Goal: Information Seeking & Learning: Learn about a topic

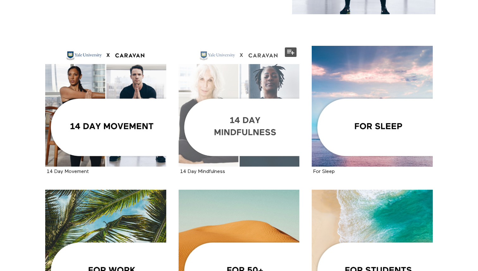
scroll to position [119, 0]
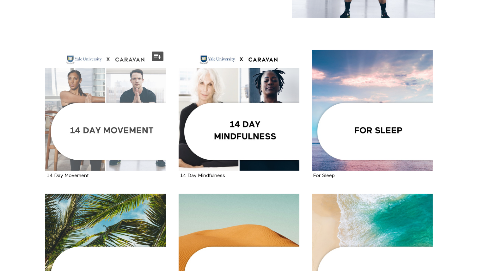
click at [147, 76] on div at bounding box center [105, 110] width 121 height 121
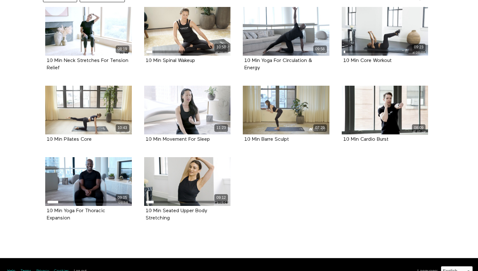
scroll to position [177, 0]
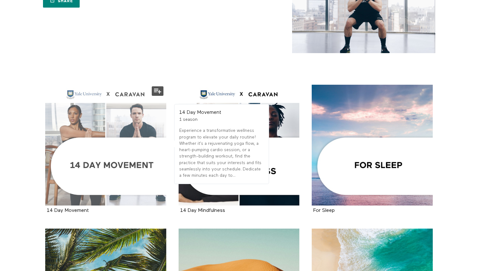
scroll to position [85, 0]
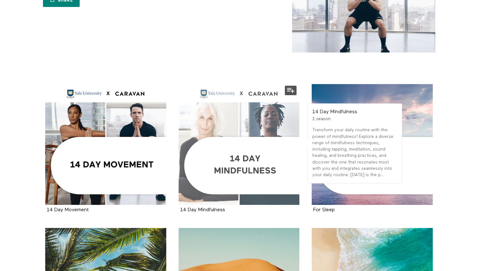
click at [197, 114] on div at bounding box center [239, 144] width 121 height 121
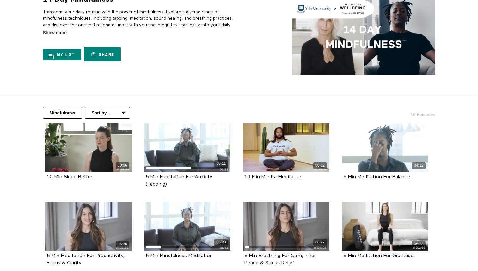
scroll to position [50, 0]
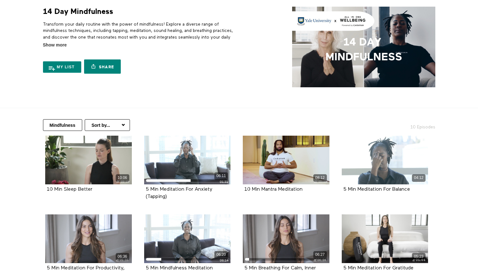
click at [105, 119] on select "Sort by... Alphabetical Release date" at bounding box center [107, 125] width 45 height 12
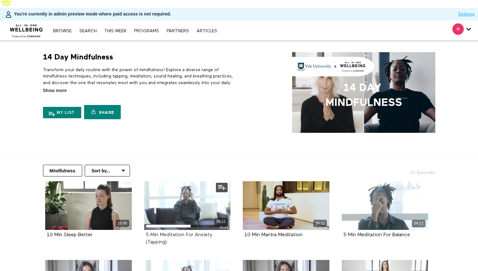
scroll to position [0, 0]
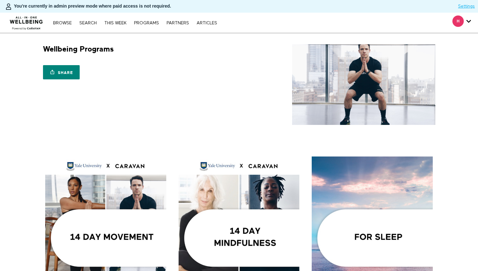
scroll to position [85, 0]
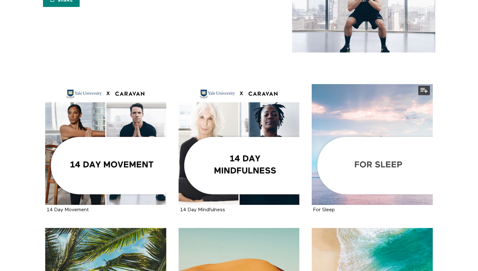
click at [365, 103] on div at bounding box center [372, 144] width 121 height 121
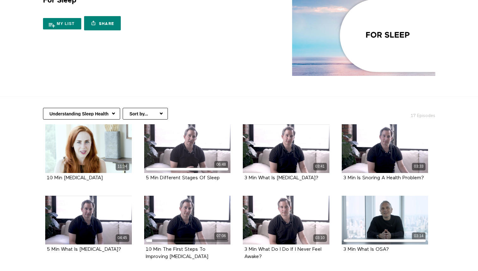
scroll to position [50, 0]
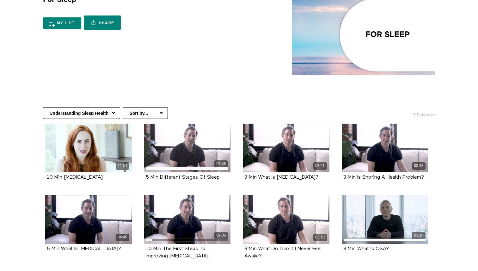
click at [116, 114] on select "Understanding Sleep Health In-Bed Relaxation Winding Down Before Bed" at bounding box center [81, 113] width 77 height 12
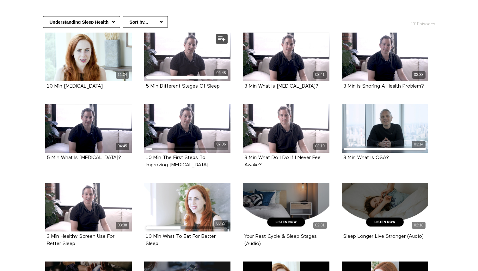
scroll to position [156, 0]
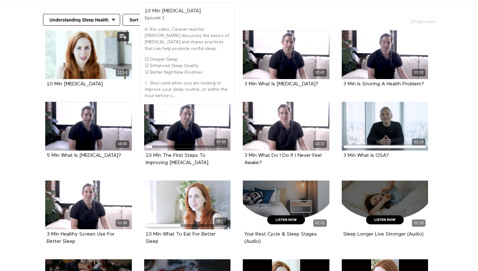
drag, startPoint x: 103, startPoint y: 70, endPoint x: 45, endPoint y: 72, distance: 57.6
click at [45, 79] on div "10 Min Sleep Hygiene Episode 1" at bounding box center [88, 84] width 87 height 10
copy strong "10 Min Sleep Hygiene"
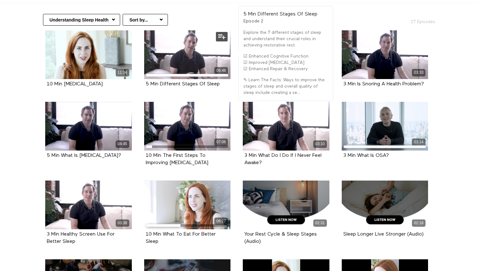
drag, startPoint x: 222, startPoint y: 69, endPoint x: 144, endPoint y: 70, distance: 78.1
click at [144, 79] on div "5 Min Different Stages Of Sleep Episode 2" at bounding box center [187, 84] width 87 height 10
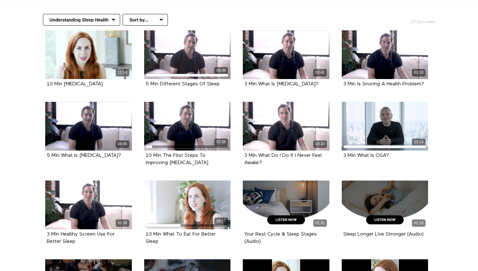
click at [459, 61] on section "Understanding Sleep Health In-Bed Relaxation Winding Down Before Bed Sort by...…" at bounding box center [239, 264] width 478 height 522
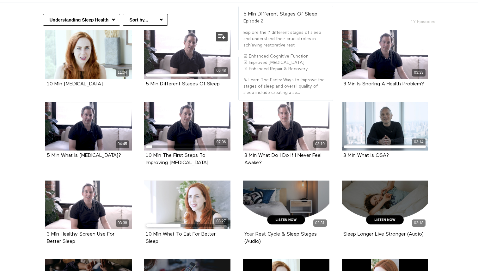
drag, startPoint x: 222, startPoint y: 71, endPoint x: 142, endPoint y: 72, distance: 79.4
click at [142, 72] on div "06:48 5 Min Different Stages Of Sleep Episode 2" at bounding box center [187, 63] width 94 height 67
copy strong "5 Min Different Stages Of Sleep"
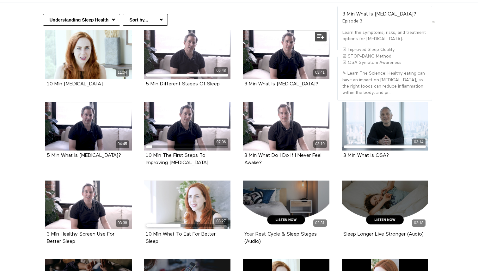
drag, startPoint x: 280, startPoint y: 79, endPoint x: 244, endPoint y: 70, distance: 38.0
click at [244, 79] on div "3 Min What Is Obstructive Sleep Apnea? Episode 3" at bounding box center [286, 84] width 87 height 10
copy strong "3 Min What Is [MEDICAL_DATA]?"
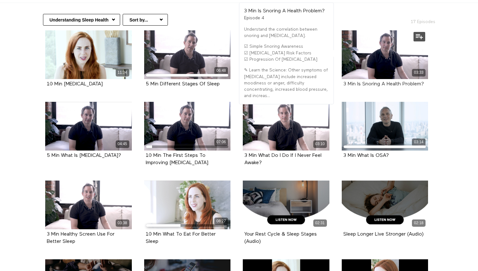
drag, startPoint x: 432, startPoint y: 71, endPoint x: 359, endPoint y: 72, distance: 73.1
click at [359, 72] on div "03:33 3 Min Is Snoring A Health Problem? Episode 4" at bounding box center [385, 63] width 94 height 67
click at [432, 75] on li "03:33 3 Min Is Snoring A Health Problem? Episode 4" at bounding box center [385, 66] width 99 height 72
drag, startPoint x: 428, startPoint y: 70, endPoint x: 341, endPoint y: 69, distance: 86.7
click at [341, 69] on div "03:33 3 Min Is Snoring A Health Problem? Episode 4" at bounding box center [385, 63] width 94 height 67
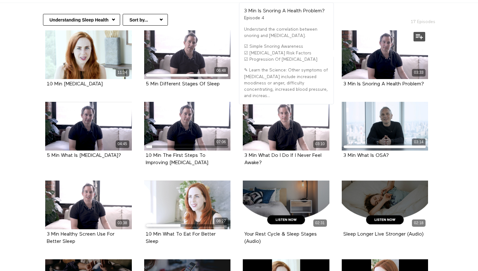
copy strong "3 Min Is Snoring A Health Problem?"
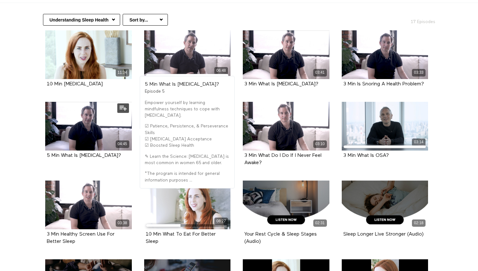
drag, startPoint x: 109, startPoint y: 153, endPoint x: 41, endPoint y: 150, distance: 68.1
click at [41, 150] on div "04:45 5 Min What Is Insomnia? Episode 5" at bounding box center [88, 135] width 94 height 67
copy strong "5 Min What Is [MEDICAL_DATA]?"
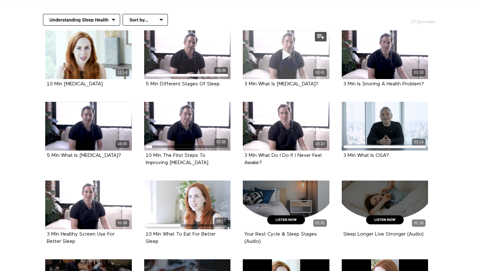
click at [327, 54] on div "03:41" at bounding box center [286, 54] width 87 height 49
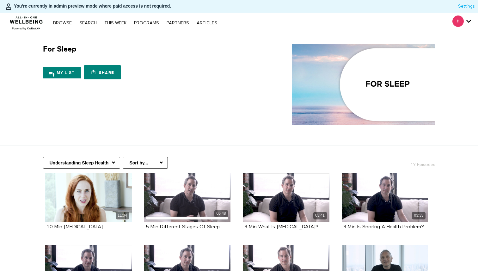
scroll to position [156, 0]
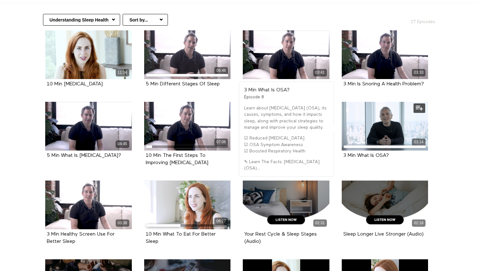
click at [394, 152] on div "3 Min What Is OSA?" at bounding box center [386, 155] width 84 height 7
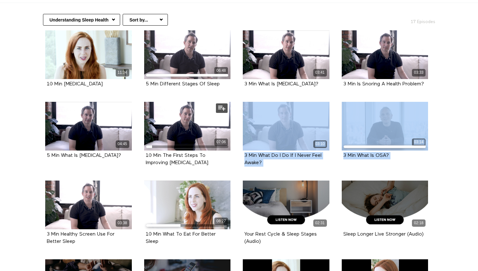
click at [143, 126] on div "07:06 10 Min The First Steps To Improving Insomnia Episode 6" at bounding box center [187, 139] width 94 height 74
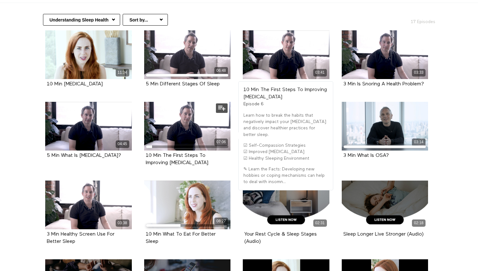
click at [206, 156] on div "10 Min The First Steps To Improving Insomnia" at bounding box center [188, 159] width 84 height 15
click at [201, 156] on div "10 Min The First Steps To Improving Insomnia" at bounding box center [188, 159] width 84 height 15
drag, startPoint x: 198, startPoint y: 156, endPoint x: 145, endPoint y: 152, distance: 53.6
click at [145, 152] on div "10 Min The First Steps To Improving Insomnia Episode 6" at bounding box center [187, 160] width 87 height 18
copy strong "10 Min The First Steps To Improving Insomnia"
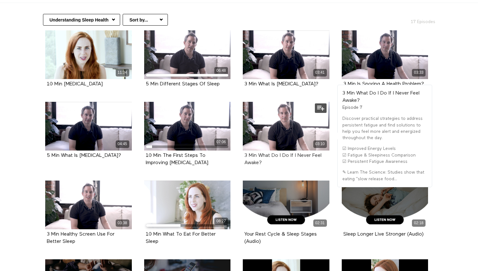
drag, startPoint x: 269, startPoint y: 158, endPoint x: 245, endPoint y: 149, distance: 26.1
click at [245, 152] on div "3 Min What Do I Do If I Never Feel Awake?" at bounding box center [287, 159] width 84 height 15
copy strong "3 Min What Do I Do If I Never Feel Awake?"
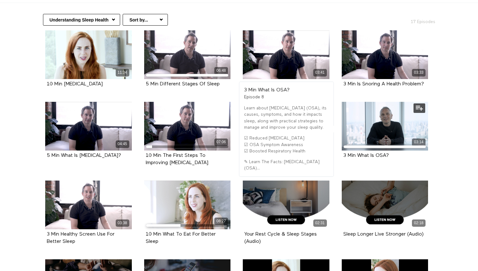
drag, startPoint x: 391, startPoint y: 148, endPoint x: 341, endPoint y: 148, distance: 49.4
click at [341, 148] on div "03:14 3 Min What Is OSA? Episode 8" at bounding box center [385, 135] width 94 height 67
copy strong "3 Min What Is OSA?"
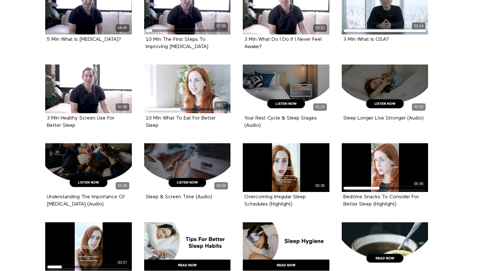
scroll to position [272, 0]
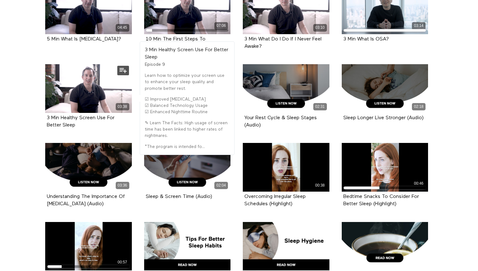
drag, startPoint x: 80, startPoint y: 120, endPoint x: 41, endPoint y: 111, distance: 39.6
click at [41, 111] on li "03:38 3 Min Healthy Screen Use For Better Sleep Episode 9" at bounding box center [88, 103] width 99 height 79
copy strong "3 Min Healthy Screen Use For Better Sleep"
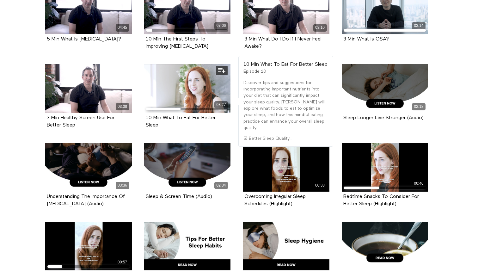
drag, startPoint x: 167, startPoint y: 122, endPoint x: 145, endPoint y: 110, distance: 26.1
click at [145, 113] on div "10 Min What To Eat For Better Sleep Episode 10" at bounding box center [187, 122] width 87 height 18
copy strong "10 Min What To Eat For Better Sleep"
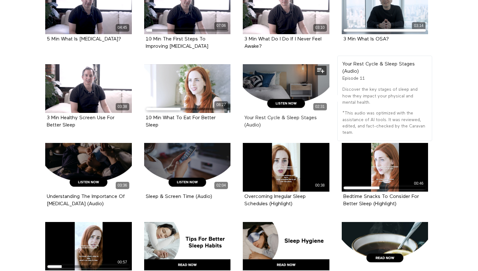
drag, startPoint x: 271, startPoint y: 119, endPoint x: 246, endPoint y: 113, distance: 26.7
click at [246, 115] on div "Your Rest Cycle & Sleep Stages (Audio)" at bounding box center [287, 122] width 84 height 15
copy strong "Your Rest Cycle & Sleep Stages (Audio)"
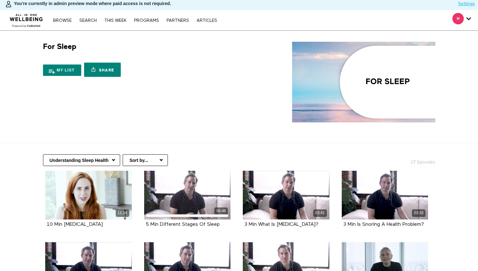
scroll to position [14, 0]
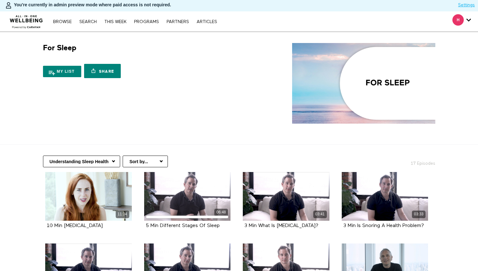
click at [113, 156] on select "Understanding Sleep Health In-Bed Relaxation Winding Down Before Bed" at bounding box center [81, 162] width 77 height 12
select select "https://app.allinonewellbeing.com/for-sleep/season:2"
click at [43, 156] on select "Understanding Sleep Health In-Bed Relaxation Winding Down Before Bed" at bounding box center [81, 162] width 77 height 12
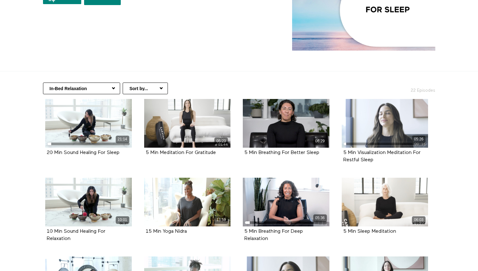
scroll to position [90, 0]
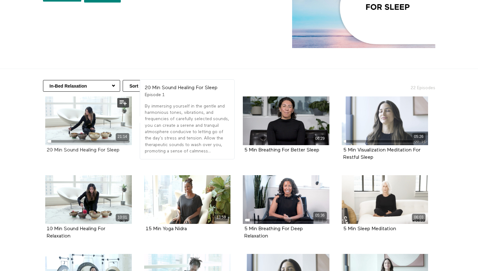
drag, startPoint x: 125, startPoint y: 139, endPoint x: 47, endPoint y: 136, distance: 78.2
click at [47, 147] on div "20 Min Sound Healing For Sleep" at bounding box center [89, 150] width 84 height 7
copy strong "20 Min Sound Healing For Sleep"
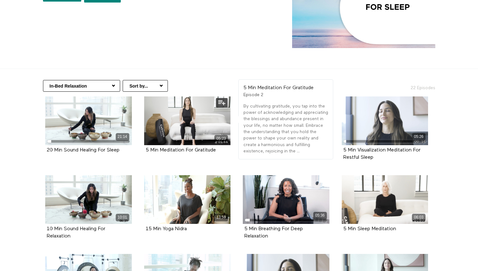
drag, startPoint x: 218, startPoint y: 135, endPoint x: 143, endPoint y: 135, distance: 75.0
click at [143, 135] on div "05:23 5 Min Meditation For Gratitude Episode 2" at bounding box center [187, 129] width 94 height 67
copy strong "5 Min Meditation For Gratitude"
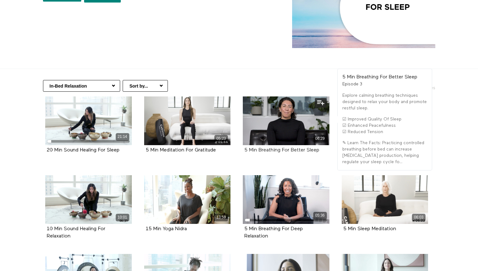
drag, startPoint x: 323, startPoint y: 137, endPoint x: 245, endPoint y: 139, distance: 78.2
click at [245, 147] on div "5 Min Breathing For Better Sleep" at bounding box center [287, 150] width 84 height 7
copy strong "5 Min Breathing For Better Sleep"
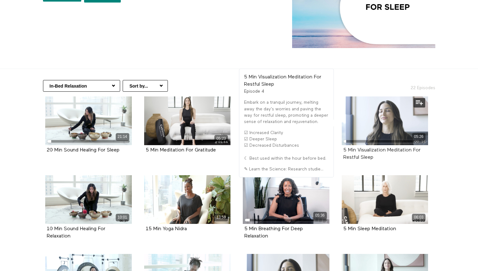
drag, startPoint x: 378, startPoint y: 145, endPoint x: 344, endPoint y: 136, distance: 35.7
click at [344, 147] on div "5 Min Visualization Meditation For Restful Sleep" at bounding box center [386, 154] width 84 height 15
copy strong "5 Min Visualization Meditation For Restful Sleep"
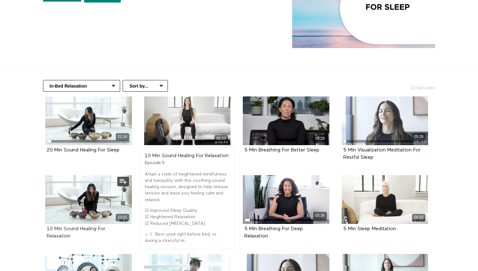
drag, startPoint x: 73, startPoint y: 223, endPoint x: 47, endPoint y: 216, distance: 27.0
click at [47, 226] on div "10 Min Sound Healing For Relaxation" at bounding box center [89, 233] width 84 height 15
copy strong "10 Min Sound Healing For Relaxation"
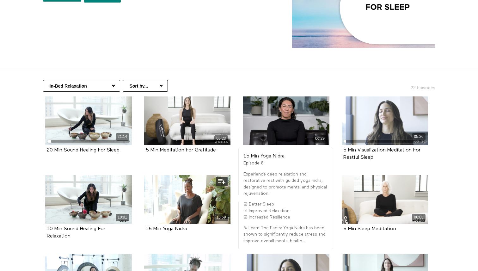
drag, startPoint x: 193, startPoint y: 218, endPoint x: 144, endPoint y: 218, distance: 49.0
click at [144, 224] on div "15 Min Yoga Nidra Episode 6" at bounding box center [187, 229] width 87 height 10
copy strong "15 Min Yoga Nidra"
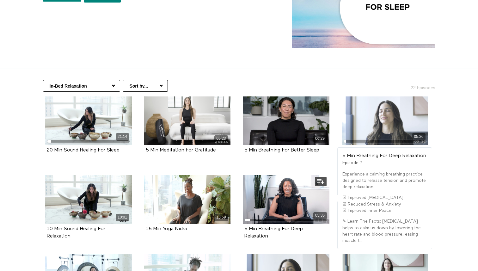
drag, startPoint x: 273, startPoint y: 227, endPoint x: 242, endPoint y: 218, distance: 31.9
click at [242, 218] on div "05:36 5 Min Breathing For Deep Relaxation Episode 7" at bounding box center [286, 212] width 94 height 74
copy strong "5 Min Breathing For Deep Relaxation"
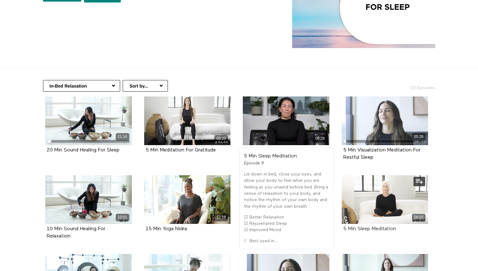
drag, startPoint x: 403, startPoint y: 218, endPoint x: 344, endPoint y: 219, distance: 59.5
click at [344, 226] on div "5 Min Sleep Meditation" at bounding box center [386, 229] width 84 height 7
copy strong "5 Min Sleep Meditation"
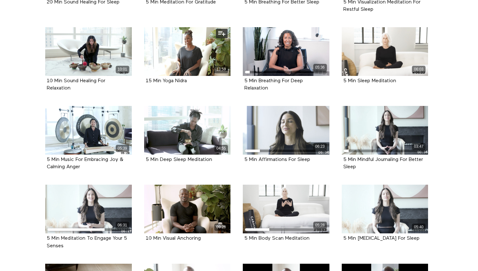
scroll to position [239, 0]
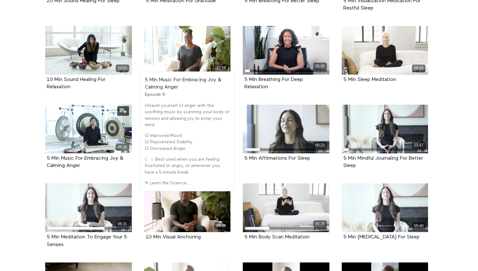
drag, startPoint x: 84, startPoint y: 152, endPoint x: 46, endPoint y: 145, distance: 39.2
click at [46, 153] on div "5 Min Music For Embracing Joy & Calming Anger Episode 9" at bounding box center [88, 162] width 87 height 18
copy strong "5 Min Music For Embracing Joy & Calming Anger"
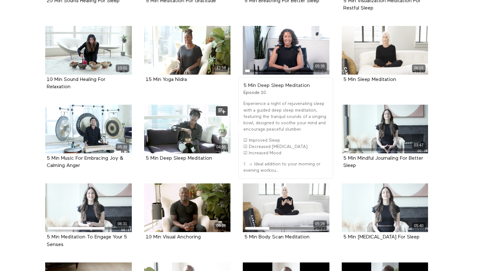
drag, startPoint x: 224, startPoint y: 147, endPoint x: 144, endPoint y: 144, distance: 79.8
click at [144, 153] on div "5 Min Deep Sleep Meditation Episode 10" at bounding box center [187, 158] width 87 height 10
copy strong "5 Min Deep Sleep Meditation"
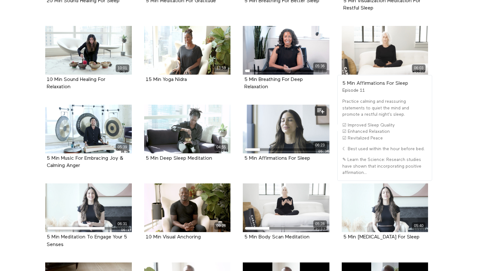
drag, startPoint x: 313, startPoint y: 146, endPoint x: 241, endPoint y: 144, distance: 71.5
click at [241, 144] on div "06:23 5 Min Affirmations For Sleep Episode 11" at bounding box center [286, 138] width 94 height 67
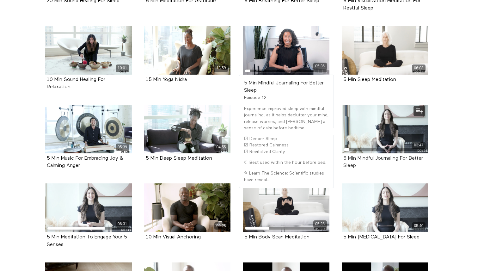
drag, startPoint x: 362, startPoint y: 154, endPoint x: 343, endPoint y: 146, distance: 20.6
click at [344, 155] on div "5 Min Mindful Journaling For Better Sleep" at bounding box center [386, 162] width 84 height 15
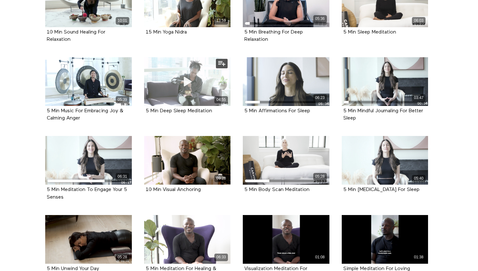
scroll to position [305, 0]
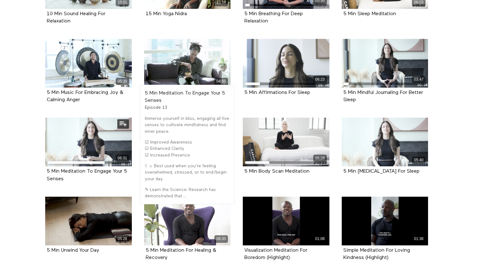
drag, startPoint x: 73, startPoint y: 168, endPoint x: 46, endPoint y: 158, distance: 28.5
click at [46, 166] on div "5 Min Meditation To Engage Your 5 Senses Episode 13" at bounding box center [88, 175] width 87 height 18
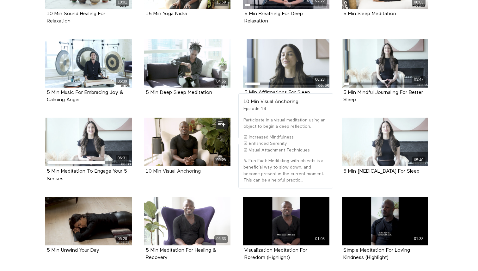
drag, startPoint x: 206, startPoint y: 160, endPoint x: 146, endPoint y: 158, distance: 59.5
click at [146, 168] on div "10 Min Visual Anchoring" at bounding box center [188, 171] width 84 height 7
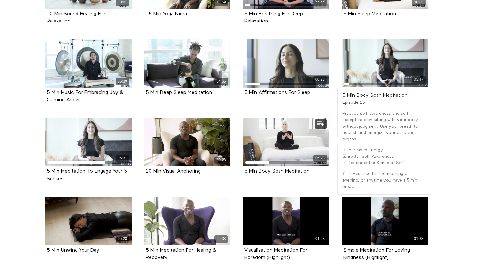
drag, startPoint x: 318, startPoint y: 158, endPoint x: 243, endPoint y: 158, distance: 75.0
click at [243, 158] on div "05:28 5 Min Body Scan Meditation Episode 15" at bounding box center [286, 151] width 94 height 67
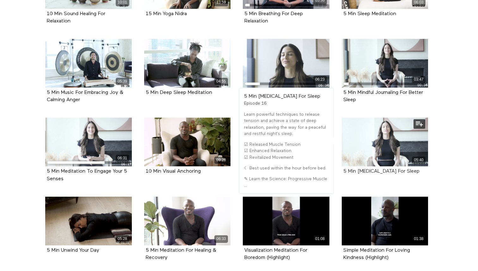
drag, startPoint x: 402, startPoint y: 165, endPoint x: 344, endPoint y: 159, distance: 58.8
click at [344, 168] on div "5 Min Progressive Muscle Relaxation For Sleep" at bounding box center [386, 171] width 84 height 7
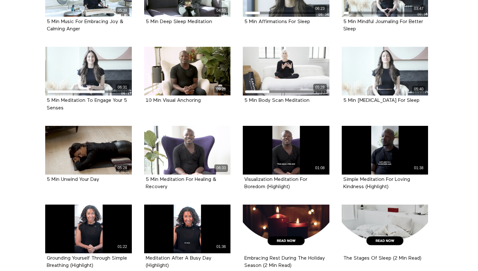
scroll to position [383, 0]
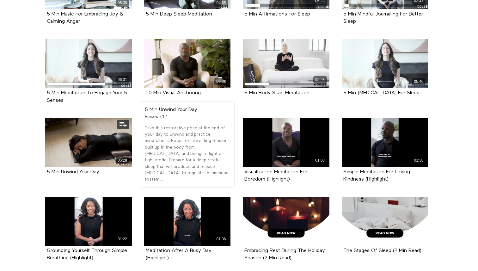
drag, startPoint x: 107, startPoint y: 159, endPoint x: 46, endPoint y: 157, distance: 60.5
click at [46, 167] on div "5 Min Unwind Your Day Episode 17" at bounding box center [88, 172] width 87 height 10
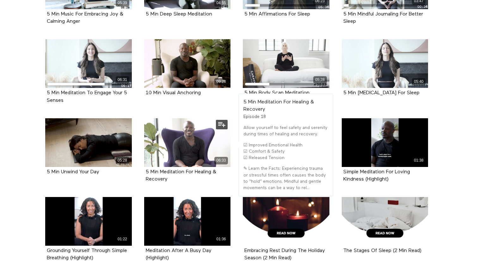
drag, startPoint x: 174, startPoint y: 167, endPoint x: 144, endPoint y: 159, distance: 31.6
click at [144, 167] on div "5 Min Meditation For Healing & Recovery Episode 18" at bounding box center [187, 176] width 87 height 18
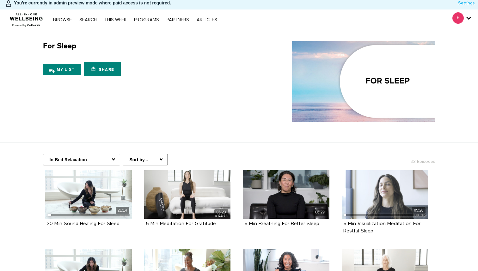
scroll to position [0, 0]
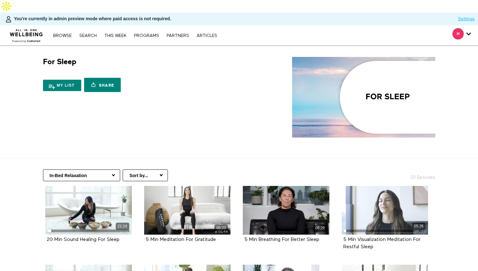
click at [110, 170] on select "Understanding Sleep Health In-Bed Relaxation Winding Down Before Bed" at bounding box center [81, 176] width 77 height 12
select select "[URL][DOMAIN_NAME]"
click at [43, 170] on select "Understanding Sleep Health In-Bed Relaxation Winding Down Before Bed" at bounding box center [81, 176] width 77 height 12
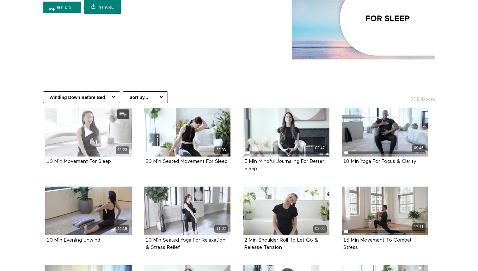
scroll to position [79, 0]
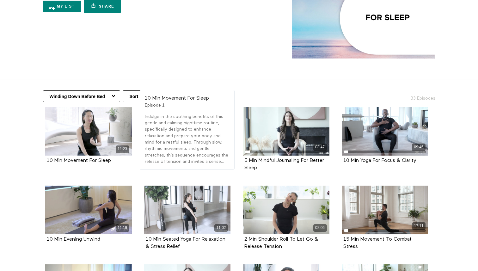
click at [327, 54] on section "For Sleep 3 Seasons My list Share Share with your friends [URL][DOMAIN_NAME]" at bounding box center [239, 23] width 478 height 113
drag, startPoint x: 120, startPoint y: 151, endPoint x: 45, endPoint y: 149, distance: 75.0
click at [45, 156] on div "10 Min Movement For Sleep Episode 1" at bounding box center [88, 161] width 87 height 10
copy strong "10 Min Movement For Sleep"
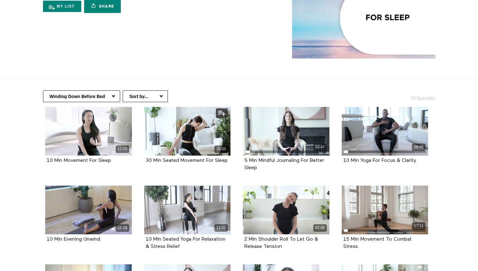
click at [143, 126] on div "32:03 30 Min Seated Movement For Sleep Episode 2" at bounding box center [187, 140] width 94 height 67
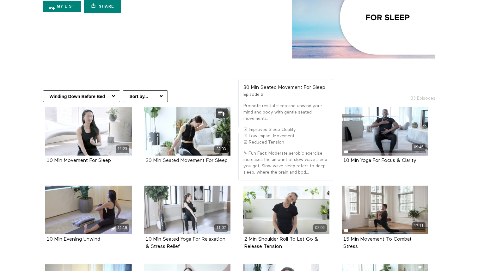
drag, startPoint x: 231, startPoint y: 150, endPoint x: 146, endPoint y: 149, distance: 85.7
click at [146, 149] on div "32:03 30 Min Seated Movement For Sleep Episode 2" at bounding box center [187, 140] width 94 height 67
copy strong "30 Min Seated Movement For Sleep"
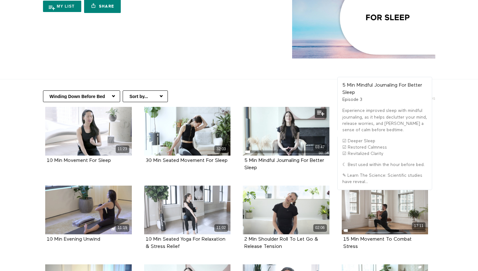
drag, startPoint x: 264, startPoint y: 156, endPoint x: 244, endPoint y: 143, distance: 23.3
click at [244, 156] on div "5 Min Mindful Journaling For Better Sleep Episode 3" at bounding box center [286, 165] width 87 height 18
copy strong "5 Min Mindful Journaling For Better Sleep"
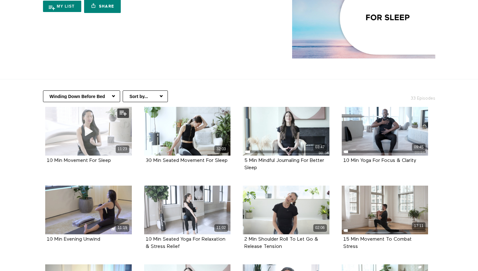
click at [52, 110] on div "11:23" at bounding box center [88, 131] width 87 height 49
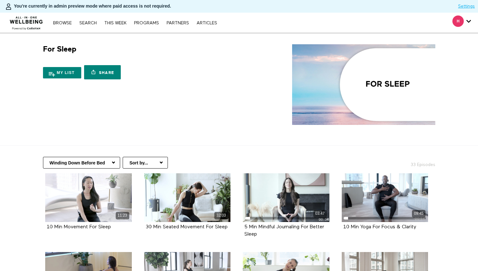
scroll to position [79, 0]
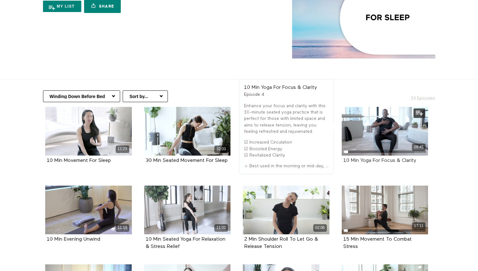
drag, startPoint x: 420, startPoint y: 149, endPoint x: 344, endPoint y: 148, distance: 75.6
click at [344, 157] on div "10 Min Yoga For Focus & Clarity" at bounding box center [386, 160] width 84 height 7
copy strong "10 Min Yoga For Focus & Clarity"
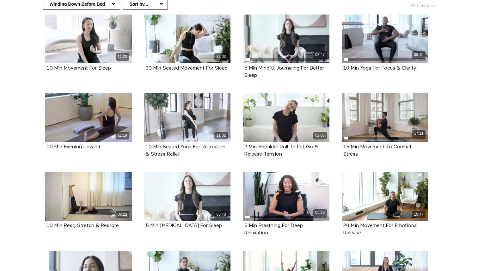
scroll to position [173, 0]
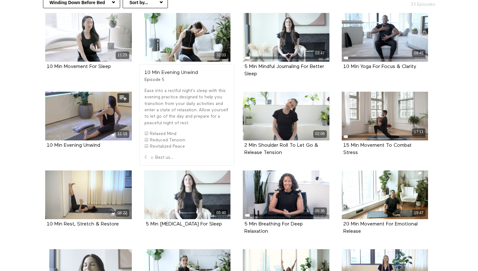
drag, startPoint x: 110, startPoint y: 134, endPoint x: 54, endPoint y: 136, distance: 56.0
click at [54, 142] on div "10 Min Evening Unwind" at bounding box center [89, 145] width 84 height 7
click at [83, 144] on div "11:19 10 Min Evening Unwind Episode 5" at bounding box center [88, 125] width 94 height 67
drag, startPoint x: 108, startPoint y: 134, endPoint x: 43, endPoint y: 134, distance: 65.2
click at [43, 134] on div "11:19 10 Min Evening Unwind Episode 5" at bounding box center [88, 125] width 94 height 67
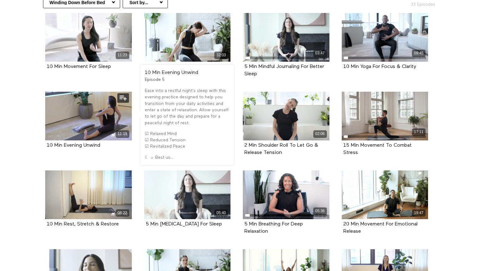
copy strong "10 Min Evening Unwind"
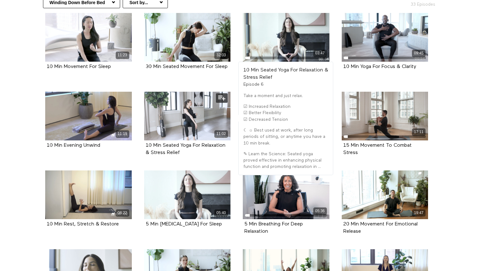
drag, startPoint x: 186, startPoint y: 141, endPoint x: 145, endPoint y: 133, distance: 42.1
click at [145, 140] on div "10 Min Seated Yoga For Relaxation & Stress Relief Episode 6" at bounding box center [187, 149] width 87 height 18
copy strong "10 Min Seated Yoga For Relaxation & Stress Relief"
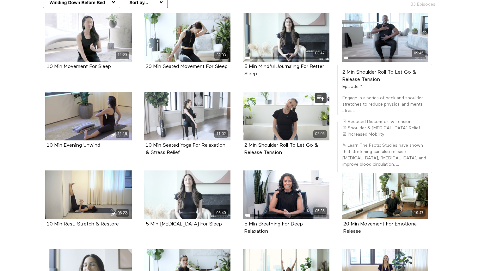
drag, startPoint x: 283, startPoint y: 140, endPoint x: 244, endPoint y: 133, distance: 40.1
click at [244, 140] on div "2 Min Shoulder Roll To Let Go & Release Tension Episode 7" at bounding box center [286, 149] width 87 height 18
copy strong "2 Min Shoulder Roll To Let Go & Release Tension"
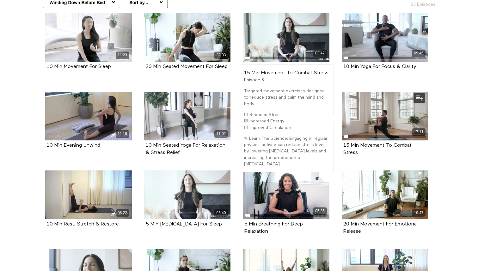
drag, startPoint x: 365, startPoint y: 141, endPoint x: 342, endPoint y: 131, distance: 25.6
click at [342, 140] on div "15 Min Movement To Combat Stress Episode 8" at bounding box center [385, 149] width 87 height 18
copy strong "15 Min Movement To Combat Stress"
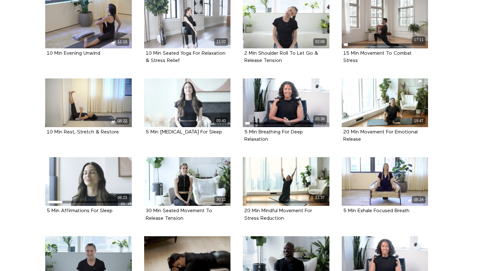
scroll to position [271, 0]
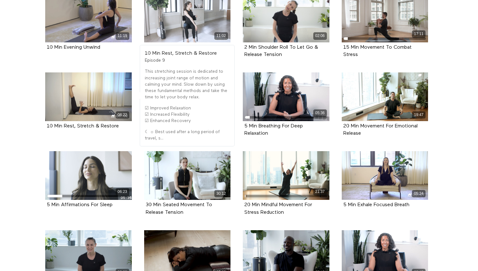
drag, startPoint x: 127, startPoint y: 115, endPoint x: 41, endPoint y: 114, distance: 86.1
click at [41, 114] on li "08:22 10 Min Rest, Stretch & Restore Episode 9" at bounding box center [88, 108] width 99 height 72
copy strong "10 Min Rest, Stretch & Restore"
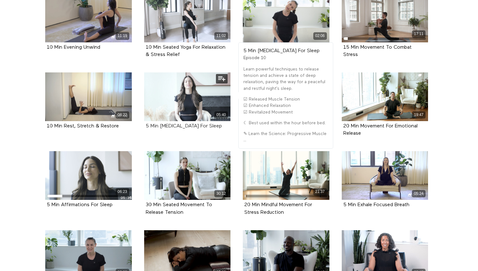
drag, startPoint x: 197, startPoint y: 120, endPoint x: 146, endPoint y: 113, distance: 51.1
click at [146, 123] on div "5 Min Progressive Muscle Relaxation For Sleep" at bounding box center [188, 126] width 84 height 7
copy strong "5 Min Progressive Muscle Relaxation For Sleep"
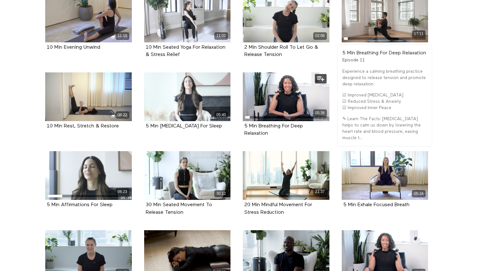
drag, startPoint x: 274, startPoint y: 122, endPoint x: 243, endPoint y: 112, distance: 32.9
click at [243, 121] on div "5 Min Breathing For Deep Relaxation Episode 11" at bounding box center [286, 130] width 87 height 18
copy strong "5 Min Breathing For Deep Relaxation"
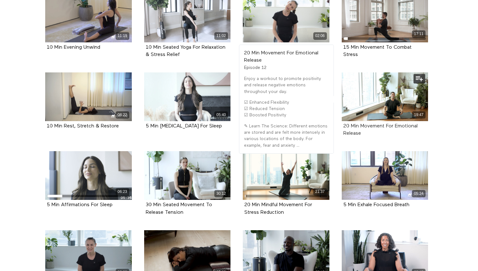
drag, startPoint x: 362, startPoint y: 122, endPoint x: 343, endPoint y: 112, distance: 20.7
click at [344, 123] on div "20 Min Movement For Emotional Release" at bounding box center [386, 130] width 84 height 15
copy strong "20 Min Movement For Emotional Release"
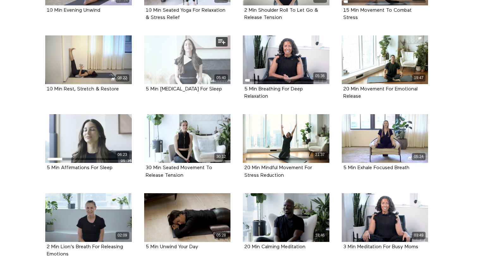
scroll to position [313, 0]
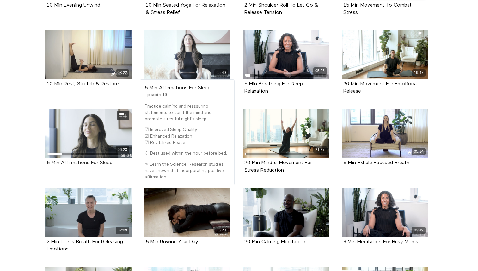
drag, startPoint x: 119, startPoint y: 154, endPoint x: 47, endPoint y: 150, distance: 71.9
click at [47, 159] on div "5 Min Affirmations For Sleep" at bounding box center [89, 162] width 84 height 7
copy strong "5 Min Affirmations For Sleep"
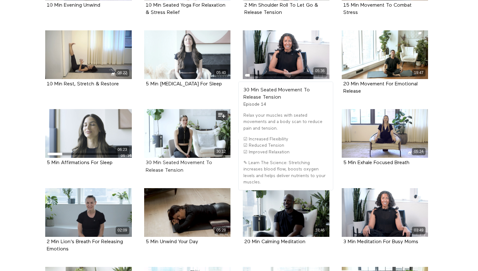
drag, startPoint x: 188, startPoint y: 158, endPoint x: 146, endPoint y: 149, distance: 42.9
click at [146, 159] on div "30 Min Seated Movement To Release Tension" at bounding box center [188, 166] width 84 height 15
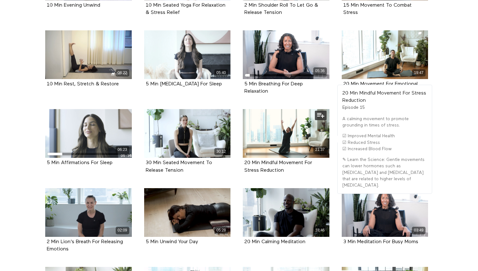
drag, startPoint x: 291, startPoint y: 160, endPoint x: 240, endPoint y: 151, distance: 51.7
click at [240, 151] on div "21:37 20 Min Mindful Movement For Stress Reduction Episode 15" at bounding box center [286, 146] width 94 height 74
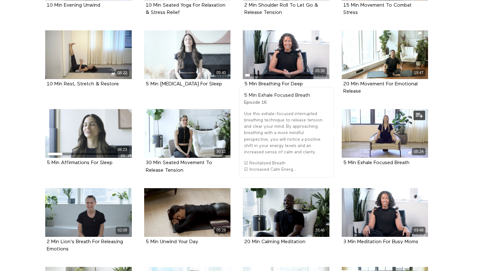
drag, startPoint x: 420, startPoint y: 151, endPoint x: 343, endPoint y: 152, distance: 77.2
click at [343, 158] on div "5 Min Exhale Focused Breath Episode 16" at bounding box center [385, 163] width 87 height 10
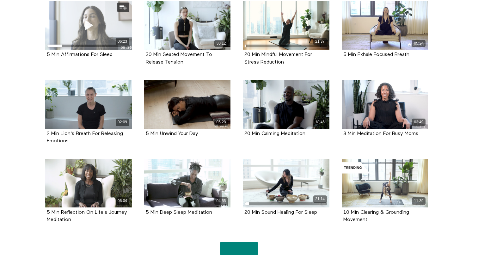
scroll to position [424, 0]
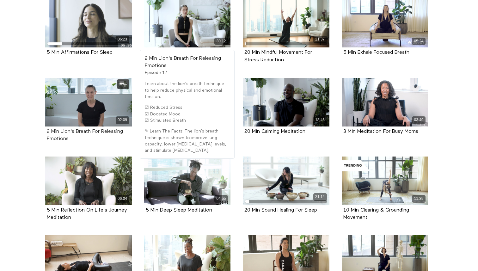
drag, startPoint x: 79, startPoint y: 128, endPoint x: 47, endPoint y: 119, distance: 33.7
click at [47, 128] on div "2 Min Lion's Breath For Releasing Emotions" at bounding box center [89, 135] width 84 height 15
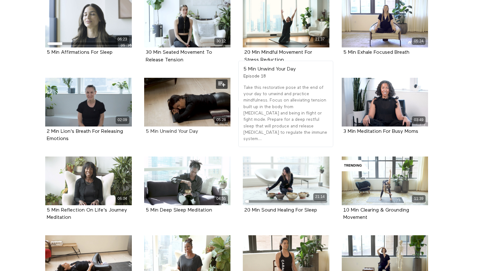
drag, startPoint x: 203, startPoint y: 119, endPoint x: 146, endPoint y: 118, distance: 57.6
click at [146, 128] on div "5 Min Unwind Your Day" at bounding box center [188, 131] width 84 height 7
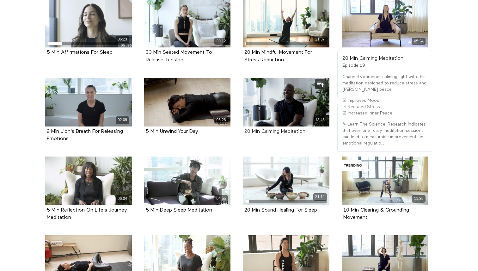
drag, startPoint x: 315, startPoint y: 117, endPoint x: 245, endPoint y: 118, distance: 69.6
click at [245, 128] on div "20 Min Calming Meditation" at bounding box center [287, 131] width 84 height 7
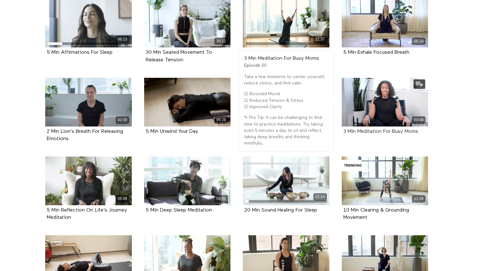
drag, startPoint x: 408, startPoint y: 120, endPoint x: 344, endPoint y: 121, distance: 63.9
click at [344, 128] on div "3 Min Meditation For Busy Moms" at bounding box center [386, 131] width 84 height 7
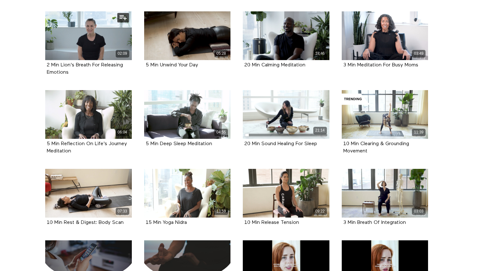
scroll to position [493, 0]
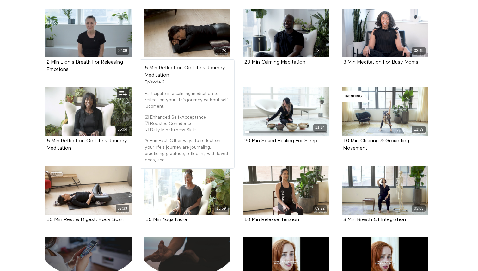
drag, startPoint x: 77, startPoint y: 136, endPoint x: 44, endPoint y: 129, distance: 33.4
click at [44, 129] on div "06:04 5 Min Reflection On Life's Journey Meditation Episode 21" at bounding box center [88, 124] width 94 height 74
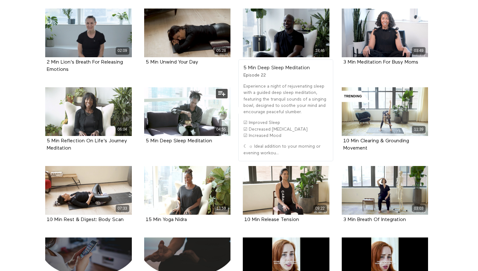
drag, startPoint x: 220, startPoint y: 131, endPoint x: 145, endPoint y: 130, distance: 75.0
click at [145, 136] on div "5 Min Deep Sleep Meditation Episode 22" at bounding box center [187, 141] width 87 height 10
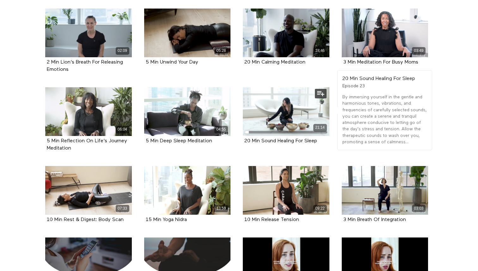
drag, startPoint x: 323, startPoint y: 132, endPoint x: 250, endPoint y: 135, distance: 73.8
click at [250, 135] on div "21:14 20 Min Sound Healing For Sleep Episode 23" at bounding box center [286, 120] width 94 height 67
drag, startPoint x: 319, startPoint y: 134, endPoint x: 243, endPoint y: 128, distance: 76.8
click at [243, 128] on div "21:14 20 Min Sound Healing For Sleep Episode 23" at bounding box center [286, 120] width 94 height 67
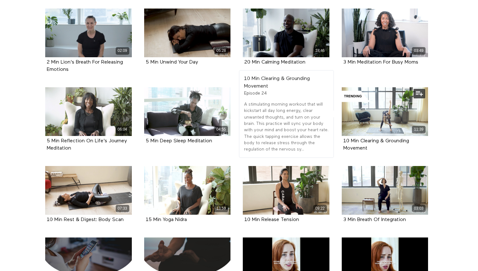
drag, startPoint x: 376, startPoint y: 135, endPoint x: 341, endPoint y: 129, distance: 35.6
click at [341, 129] on div "11:39 10 Min Clearing & Grounding Movement Episode 24" at bounding box center [385, 124] width 94 height 74
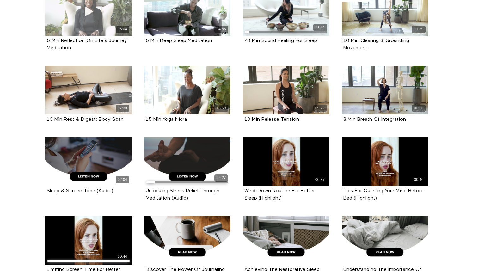
scroll to position [596, 0]
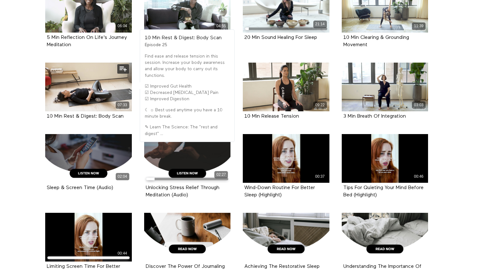
drag, startPoint x: 129, startPoint y: 106, endPoint x: 43, endPoint y: 105, distance: 86.1
click at [43, 105] on div "07:33 10 Min Rest & Digest: Body Scan Episode 25" at bounding box center [88, 96] width 94 height 67
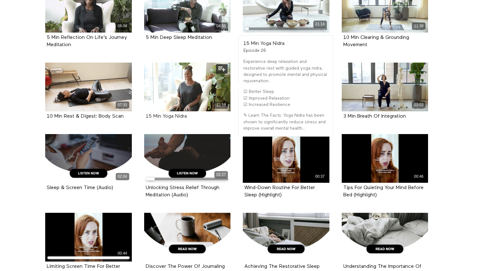
drag, startPoint x: 194, startPoint y: 105, endPoint x: 146, endPoint y: 103, distance: 47.2
click at [146, 113] on div "15 Min Yoga Nidra" at bounding box center [188, 116] width 84 height 7
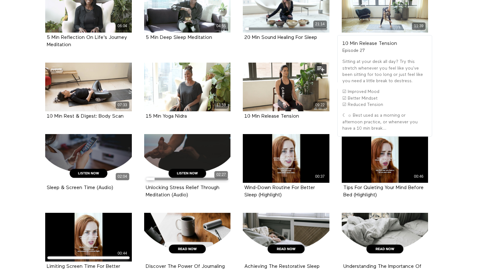
drag, startPoint x: 303, startPoint y: 106, endPoint x: 244, endPoint y: 104, distance: 59.2
click at [244, 111] on div "10 Min Release Tension Episode 27" at bounding box center [286, 116] width 87 height 10
click at [240, 112] on div "09:22 10 Min Release Tension Episode 27" at bounding box center [286, 96] width 94 height 67
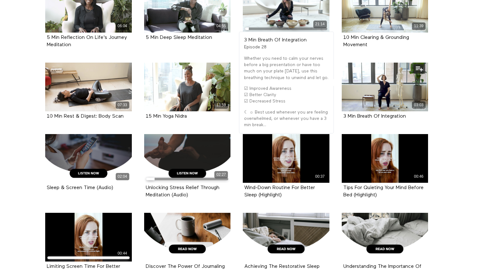
drag, startPoint x: 414, startPoint y: 105, endPoint x: 343, endPoint y: 106, distance: 71.8
click at [343, 111] on div "3 Min Breath Of Integration Episode 28" at bounding box center [385, 116] width 87 height 10
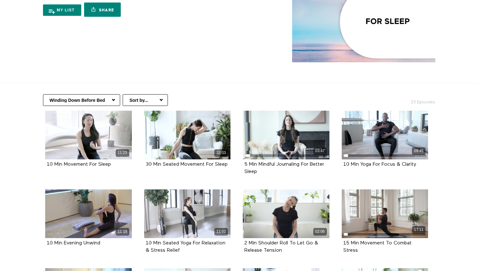
scroll to position [0, 0]
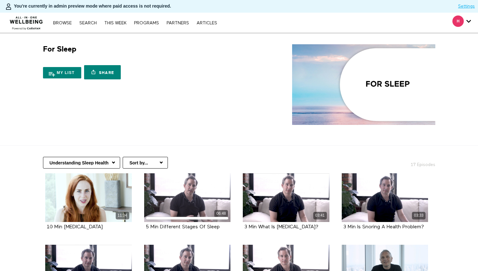
scroll to position [14, 0]
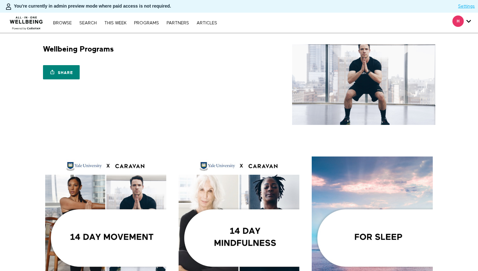
scroll to position [85, 0]
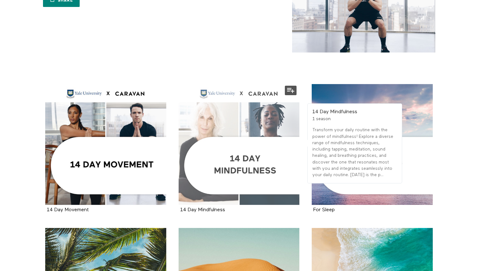
click at [240, 107] on div at bounding box center [239, 144] width 121 height 121
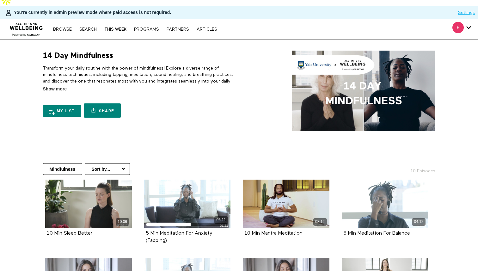
scroll to position [2, 0]
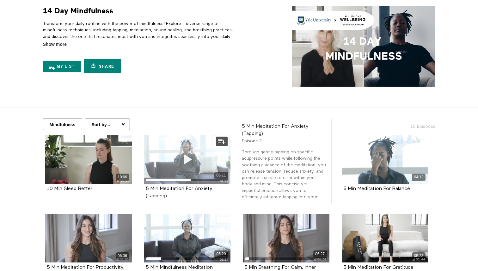
click at [327, 54] on img at bounding box center [363, 46] width 143 height 81
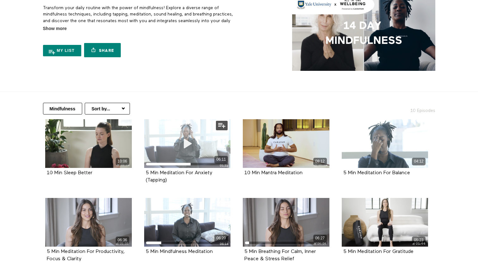
scroll to position [68, 0]
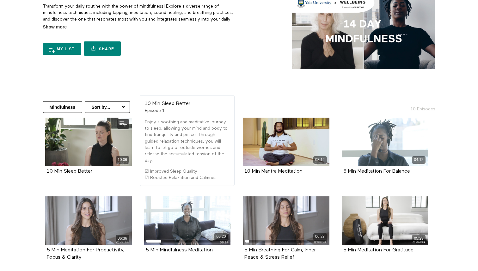
drag, startPoint x: 95, startPoint y: 160, endPoint x: 43, endPoint y: 158, distance: 51.9
click at [43, 158] on div "10:06 10 Min Sleep Better Episode 1" at bounding box center [88, 151] width 94 height 67
copy strong "10 Min Sleep Better"
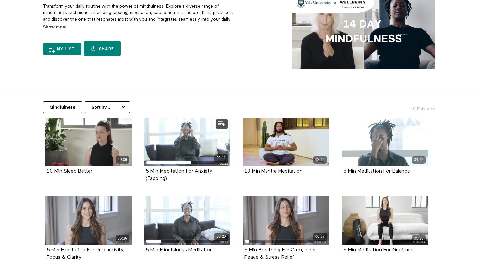
click at [143, 126] on body "Skip to main content Thousands of videos, practices, programs, workshops, and m…" at bounding box center [239, 67] width 478 height 271
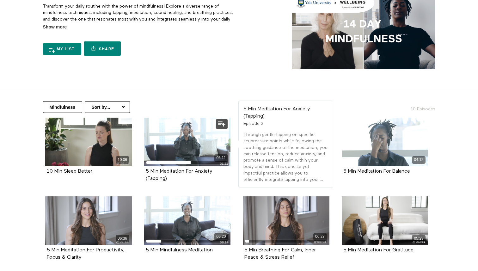
drag, startPoint x: 171, startPoint y: 166, endPoint x: 145, endPoint y: 160, distance: 26.9
click at [145, 166] on div "5 Min Meditation For Anxiety (Tapping) Episode 2" at bounding box center [187, 175] width 87 height 18
copy strong "5 Min Meditation For Anxiety (Tapping)"
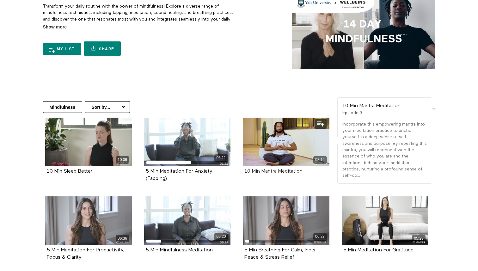
drag, startPoint x: 309, startPoint y: 159, endPoint x: 245, endPoint y: 159, distance: 63.6
click at [245, 168] on div "10 Min Mantra Meditation" at bounding box center [287, 171] width 84 height 7
copy strong "10 Min Mantra Meditation"
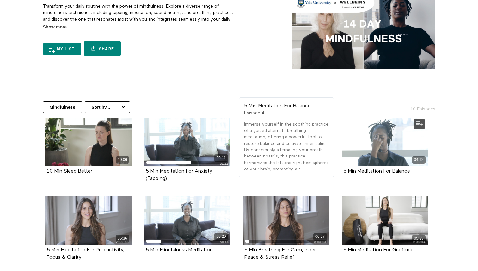
drag, startPoint x: 415, startPoint y: 160, endPoint x: 356, endPoint y: 155, distance: 59.7
click at [356, 168] on div "5 Min Meditation For Balance" at bounding box center [386, 171] width 84 height 7
copy strong "5 Min Meditation For Balance"
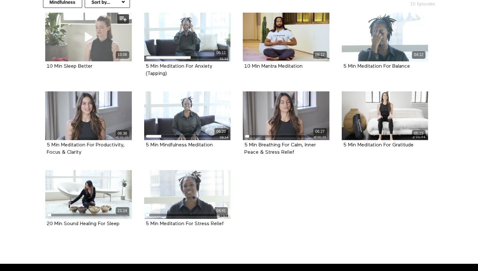
scroll to position [179, 0]
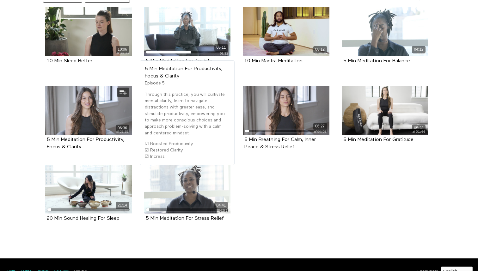
drag, startPoint x: 88, startPoint y: 134, endPoint x: 45, endPoint y: 125, distance: 43.8
click at [45, 135] on div "5 Min Meditation For Productivity, Focus & Clarity Episode 5" at bounding box center [88, 144] width 87 height 18
copy strong "5 Min Meditation For Productivity, Focus & Clarity"
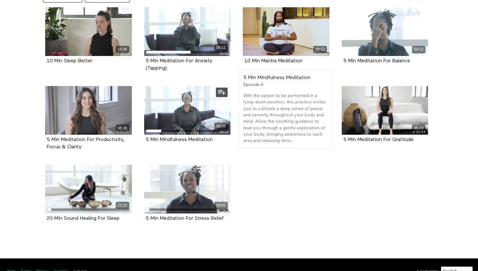
drag, startPoint x: 217, startPoint y: 129, endPoint x: 142, endPoint y: 127, distance: 74.7
click at [142, 127] on div "06:20 5 Min Mindfulness Meditation Episode 6" at bounding box center [187, 119] width 94 height 67
copy strong "5 Min Mindfulness Meditation"
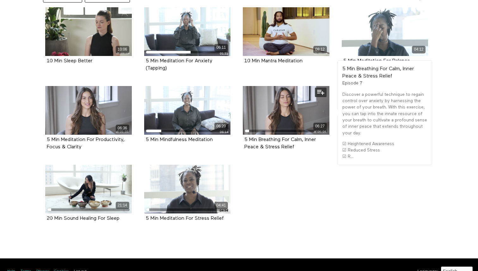
drag, startPoint x: 303, startPoint y: 135, endPoint x: 239, endPoint y: 127, distance: 64.4
click at [239, 127] on div "06:27 5 Min Breathing For Calm, Inner Peace & Stress Relief Episode 7" at bounding box center [286, 123] width 94 height 74
copy strong "5 Min Breathing For Calm, Inner Peace & Stress Relief"
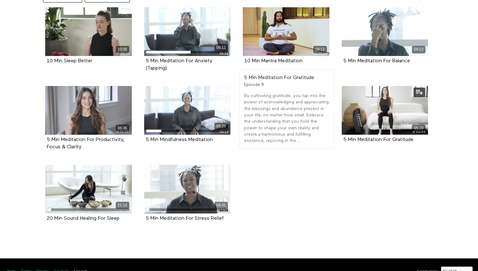
drag, startPoint x: 424, startPoint y: 127, endPoint x: 342, endPoint y: 129, distance: 82.0
click at [342, 135] on div "5 Min Meditation For Gratitude Episode 8" at bounding box center [385, 140] width 87 height 10
copy strong "5 Min Meditation For Gratitude"
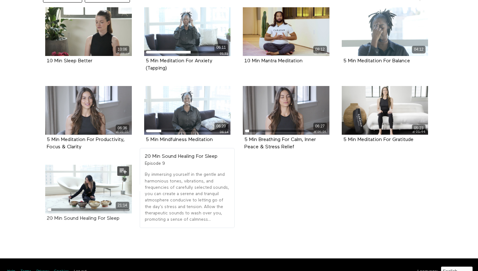
drag, startPoint x: 124, startPoint y: 206, endPoint x: 60, endPoint y: 204, distance: 64.2
click at [60, 215] on div "20 Min Sound Healing For Sleep" at bounding box center [89, 218] width 84 height 7
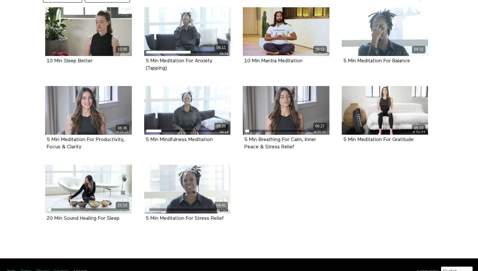
click at [90, 225] on section "Mindfulness Sort by... Alphabetical Release date 10 Episodes 10:06 10 Min Sleep…" at bounding box center [239, 114] width 478 height 268
drag, startPoint x: 124, startPoint y: 206, endPoint x: 38, endPoint y: 208, distance: 86.1
click at [38, 208] on div "10:06 10 Min Sleep Better Episode 1 06:11 5 Min Meditation For Anxiety (Tapping…" at bounding box center [237, 121] width 400 height 229
copy strong "20 Min Sound Healing For Sleep"
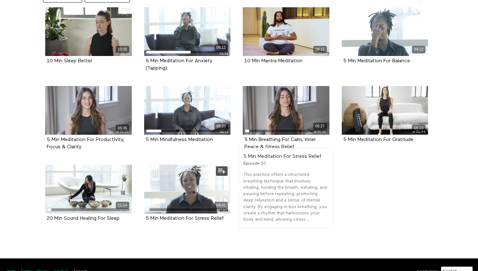
drag, startPoint x: 230, startPoint y: 204, endPoint x: 141, endPoint y: 202, distance: 89.3
click at [141, 202] on div "04:41 5 Min Meditation For Stress Relief Episode 10" at bounding box center [187, 198] width 94 height 67
copy strong "5 Min Meditation For Stress Relief"
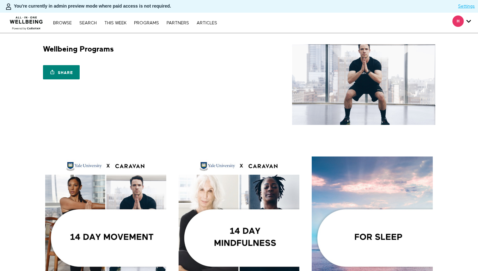
scroll to position [85, 0]
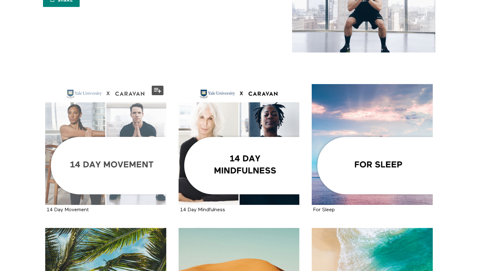
click at [128, 110] on div at bounding box center [105, 144] width 121 height 121
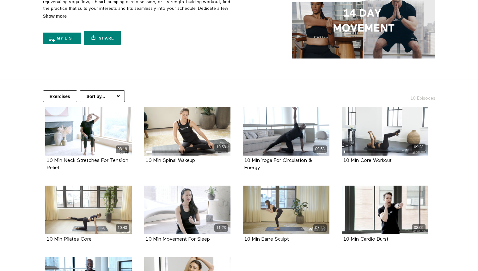
scroll to position [84, 0]
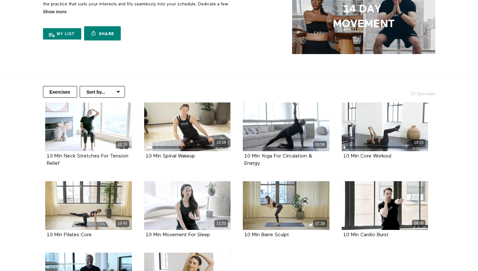
click at [68, 85] on div "Exercises Sort by... Alphabetical Release date 10 Episodes" at bounding box center [239, 89] width 405 height 28
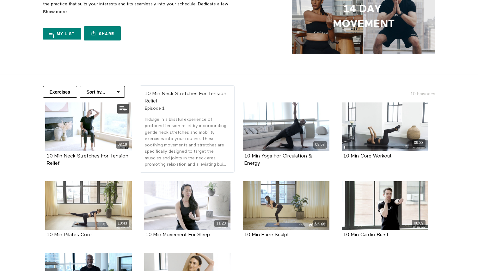
drag, startPoint x: 64, startPoint y: 152, endPoint x: 45, endPoint y: 144, distance: 21.0
click at [45, 144] on div "08:19 10 Min Neck Stretches For Tension Relief Episode 1" at bounding box center [88, 140] width 94 height 74
copy strong "10 Min Neck Stretches For Tension Relief"
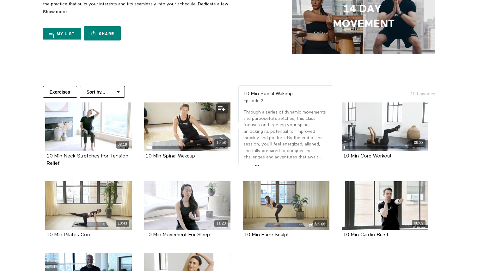
drag, startPoint x: 198, startPoint y: 147, endPoint x: 144, endPoint y: 142, distance: 54.6
click at [144, 151] on div "10 Min Spinal Wakeup Episode 2" at bounding box center [187, 156] width 87 height 10
copy strong "10 Min Spinal Wakeup"
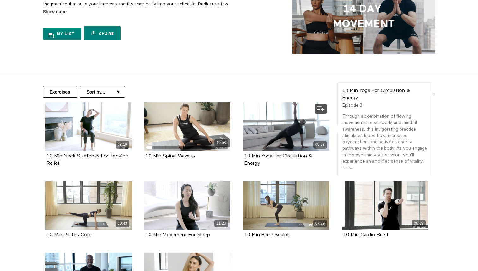
drag, startPoint x: 267, startPoint y: 155, endPoint x: 242, endPoint y: 146, distance: 26.7
click at [242, 146] on div "09:58 10 Min Yoga For Circulation & Energy Episode 3" at bounding box center [286, 140] width 94 height 74
copy strong "10 Min Yoga For Circulation & Energy"
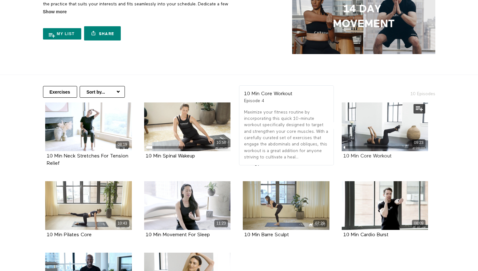
drag, startPoint x: 395, startPoint y: 145, endPoint x: 345, endPoint y: 145, distance: 50.9
click at [345, 153] on div "10 Min Core Workout" at bounding box center [386, 156] width 84 height 7
copy strong "10 Min Core Workout"
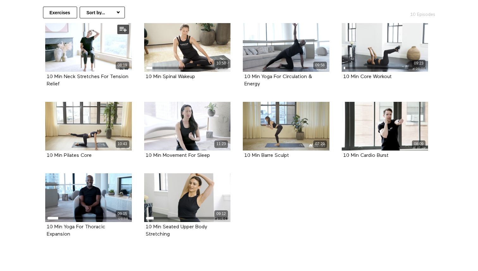
scroll to position [168, 0]
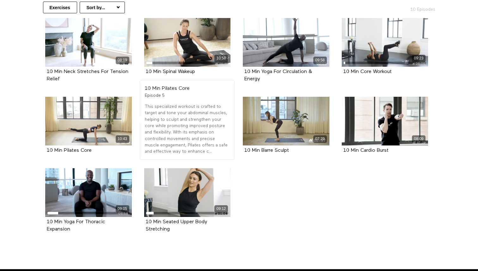
drag, startPoint x: 93, startPoint y: 139, endPoint x: 39, endPoint y: 139, distance: 54.1
click at [39, 139] on li "10:43 10 Min Pilates Core Episode 5" at bounding box center [88, 133] width 99 height 72
copy strong "10 Min Pilates Core"
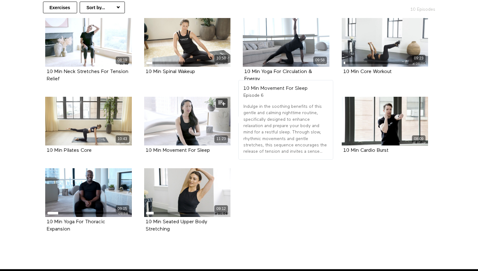
drag, startPoint x: 216, startPoint y: 136, endPoint x: 144, endPoint y: 136, distance: 71.8
click at [144, 146] on div "10 Min Movement For Sleep Episode 6" at bounding box center [187, 151] width 87 height 10
copy strong "10 Min Movement For Sleep"
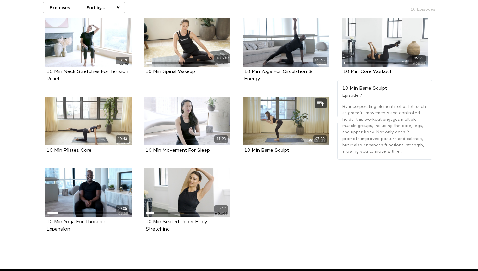
drag, startPoint x: 297, startPoint y: 136, endPoint x: 241, endPoint y: 137, distance: 55.7
click at [241, 137] on div "07:29 10 Min Barre Sculpt Episode 7" at bounding box center [286, 130] width 94 height 67
copy strong "10 Min Barre Sculpt"
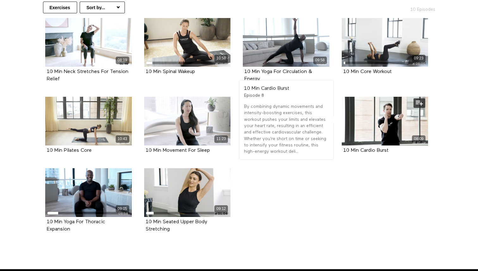
drag, startPoint x: 394, startPoint y: 140, endPoint x: 340, endPoint y: 139, distance: 54.4
click at [340, 139] on div "08:09 10 Min Cardio Burst Episode 8" at bounding box center [385, 130] width 94 height 67
copy strong "10 Min Cardio Burst"
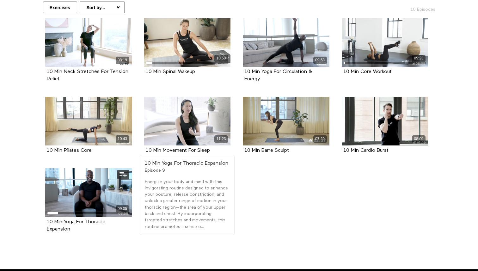
drag, startPoint x: 74, startPoint y: 214, endPoint x: 44, endPoint y: 207, distance: 31.0
click at [44, 207] on div "09:05 10 Min Yoga For Thoracic Expansion Episode 9" at bounding box center [88, 205] width 94 height 74
copy strong "10 Min Yoga For Thoracic Expansion"
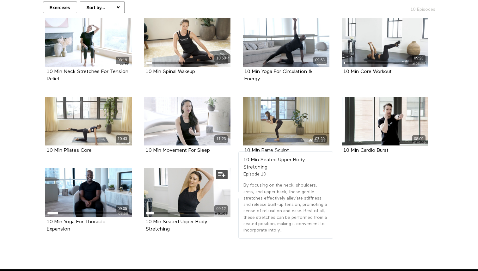
drag, startPoint x: 171, startPoint y: 218, endPoint x: 145, endPoint y: 208, distance: 27.9
click at [145, 217] on div "10 Min Seated Upper Body Stretching Episode 10" at bounding box center [187, 226] width 87 height 18
copy strong "10 Min Seated Upper Body Stretching"
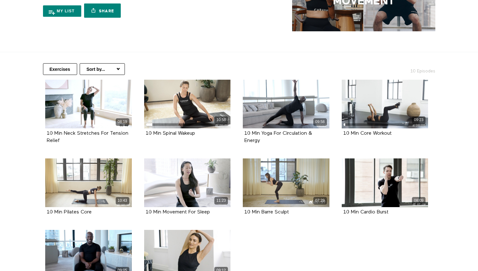
scroll to position [0, 0]
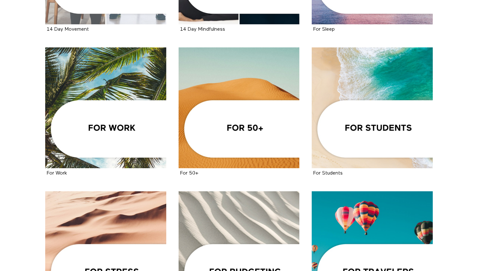
scroll to position [254, 0]
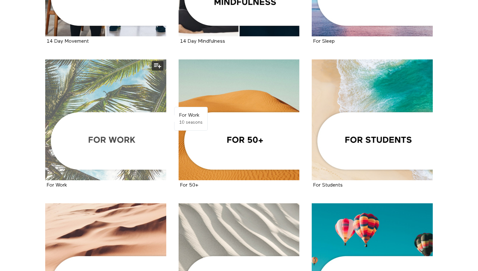
click at [128, 86] on div at bounding box center [105, 119] width 121 height 121
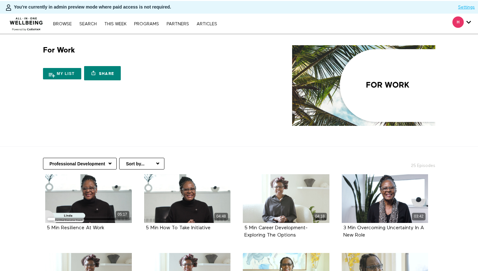
scroll to position [10, 0]
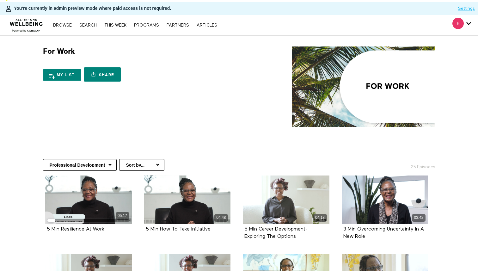
click at [108, 159] on select "Professional Development Communication At Work Mindful Moments At Work Nutritio…" at bounding box center [80, 165] width 74 height 12
click at [327, 54] on img at bounding box center [363, 87] width 143 height 81
click at [101, 47] on div "For Work 10 Seasons My list Share Share with your friends https://app.allinonew…" at bounding box center [138, 66] width 198 height 38
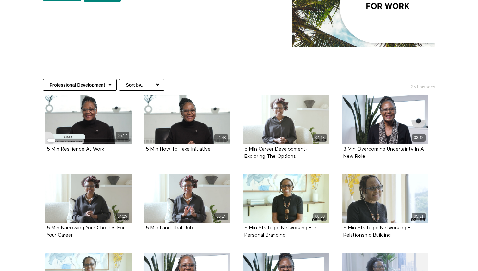
scroll to position [97, 0]
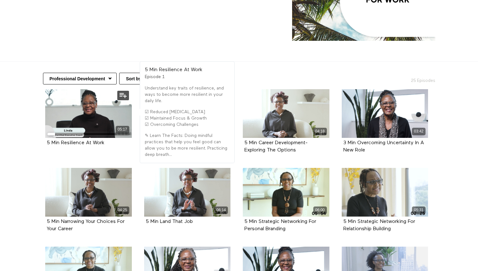
drag, startPoint x: 107, startPoint y: 133, endPoint x: 46, endPoint y: 129, distance: 61.5
click at [46, 138] on div "5 Min Resilience At Work Episode 1" at bounding box center [88, 143] width 87 height 10
copy strong "5 Min Resilience At Work"
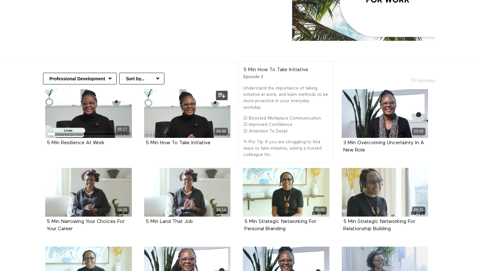
drag, startPoint x: 211, startPoint y: 130, endPoint x: 144, endPoint y: 131, distance: 67.1
click at [144, 138] on div "5 Min How To Take Initiative Episode 2" at bounding box center [187, 143] width 87 height 10
copy strong "5 Min How To Take Initiative"
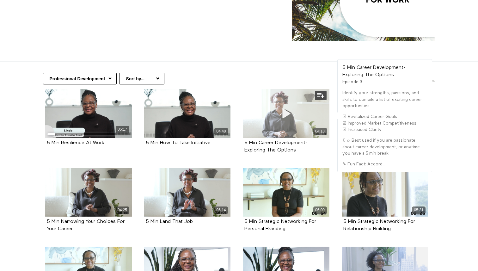
drag, startPoint x: 299, startPoint y: 139, endPoint x: 244, endPoint y: 125, distance: 56.6
click at [244, 125] on div "04:18 5 Min Career Development- Exploring The Options Episode 3" at bounding box center [286, 126] width 94 height 74
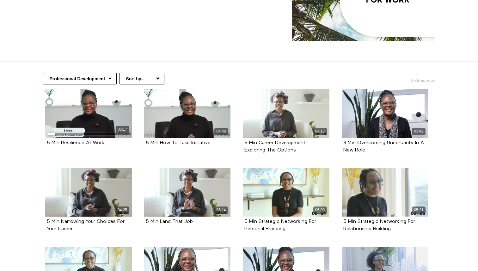
click at [253, 35] on section "For Work 10 Seasons My list Share Share with your friends https://app.allinonew…" at bounding box center [239, 5] width 478 height 113
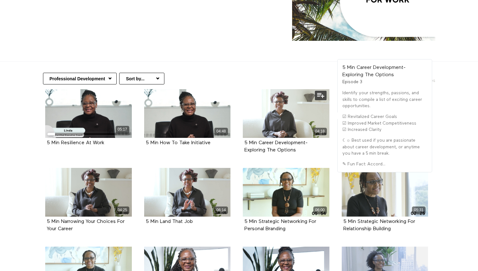
drag, startPoint x: 296, startPoint y: 138, endPoint x: 247, endPoint y: 126, distance: 50.6
click at [247, 138] on div "5 Min Career Development- Exploring The Options Episode 3" at bounding box center [286, 147] width 87 height 18
copy strong "5 Min Career Development- Exploring The Options"
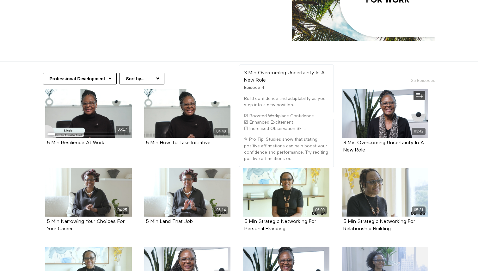
drag, startPoint x: 371, startPoint y: 138, endPoint x: 341, endPoint y: 132, distance: 30.4
click at [341, 132] on div "03:42 3 Min Overcoming Uncertainty In A New Role Episode 4" at bounding box center [385, 126] width 94 height 74
copy strong "3 Min Overcoming Uncertainty In A New Role"
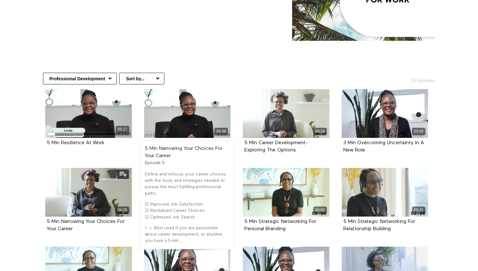
drag, startPoint x: 77, startPoint y: 215, endPoint x: 44, endPoint y: 208, distance: 32.9
click at [44, 208] on div "04:25 5 Min Narrowing Your Choices For Your Career Episode 5" at bounding box center [88, 205] width 94 height 74
copy strong "5 Min Narrowing Your Choices For Your Career"
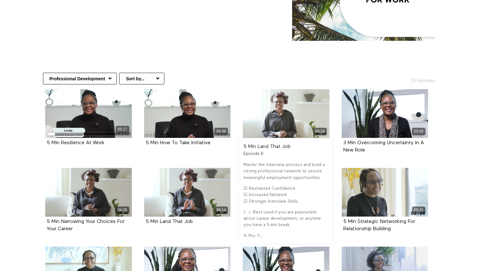
drag, startPoint x: 196, startPoint y: 212, endPoint x: 140, endPoint y: 211, distance: 56.0
click at [140, 211] on li "06:14 5 Min Land That Job Episode 6" at bounding box center [187, 204] width 99 height 72
copy strong "5 Min Land That Job"
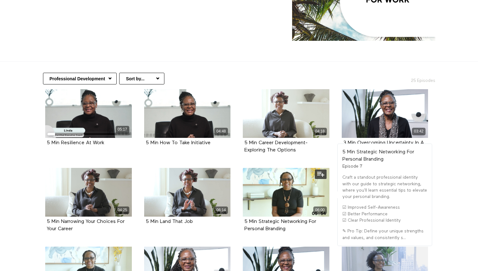
drag, startPoint x: 291, startPoint y: 217, endPoint x: 242, endPoint y: 209, distance: 49.4
click at [242, 209] on div "06:00 5 Min Strategic Networking For Personal Branding Episode 7" at bounding box center [286, 205] width 94 height 74
copy strong "5 Min Strategic Networking For Personal Branding"
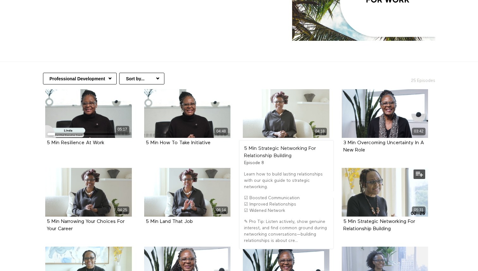
drag, startPoint x: 395, startPoint y: 216, endPoint x: 342, endPoint y: 209, distance: 53.6
click at [342, 217] on div "5 Min Strategic Networking For Relationship Building Episode 8" at bounding box center [385, 226] width 87 height 18
copy strong "5 Min Strategic Networking For Relationship Building"
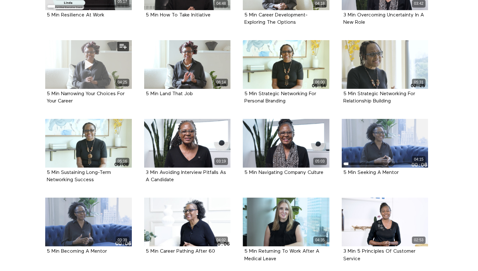
scroll to position [230, 0]
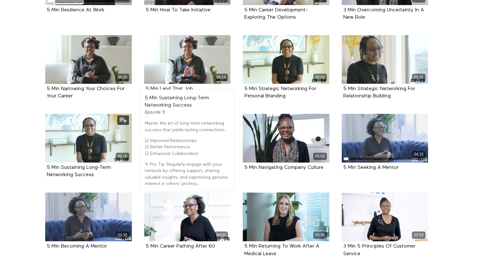
drag, startPoint x: 99, startPoint y: 164, endPoint x: 43, endPoint y: 155, distance: 56.9
click at [43, 155] on div "05:16 5 Min Sustaining Long-Term Networking Success Episode 9" at bounding box center [88, 151] width 94 height 74
copy strong "5 Min Sustaining Long-Term Networking Success"
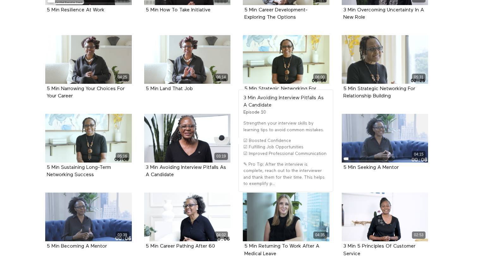
drag, startPoint x: 178, startPoint y: 162, endPoint x: 139, endPoint y: 157, distance: 39.6
click at [139, 157] on li "03:19 3 Min Avoiding Interview Pitfalls As A Candidate Episode 10" at bounding box center [187, 153] width 99 height 79
copy strong "3 Min Avoiding Interview Pitfalls As A Candidate"
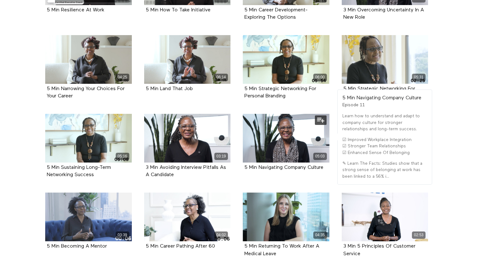
drag, startPoint x: 330, startPoint y: 159, endPoint x: 241, endPoint y: 154, distance: 88.7
click at [241, 154] on div "05:03 5 Min Navigating Company Culture Episode 11" at bounding box center [286, 147] width 94 height 67
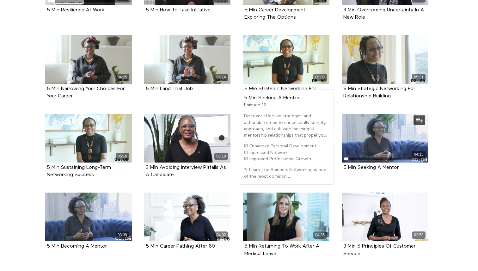
drag, startPoint x: 406, startPoint y: 156, endPoint x: 340, endPoint y: 153, distance: 65.9
click at [340, 154] on div "04:15 5 Min Seeking A Mentor Episode 12" at bounding box center [385, 147] width 94 height 67
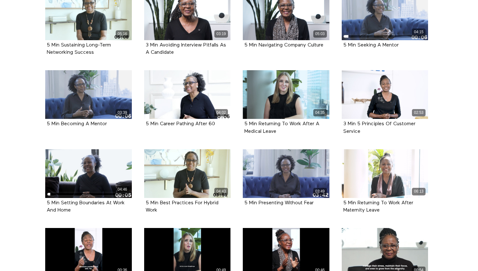
scroll to position [369, 0]
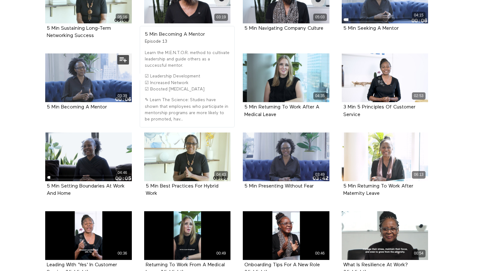
drag, startPoint x: 111, startPoint y: 96, endPoint x: 46, endPoint y: 93, distance: 65.2
click at [46, 102] on div "5 Min Becoming A Mentor Episode 13" at bounding box center [88, 107] width 87 height 10
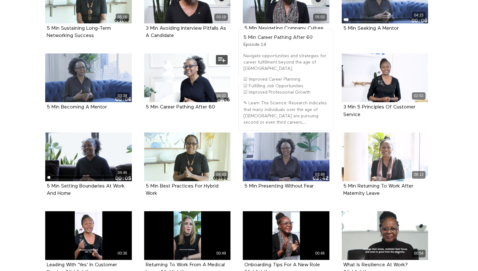
drag, startPoint x: 217, startPoint y: 96, endPoint x: 144, endPoint y: 95, distance: 72.5
click at [144, 102] on div "5 Min Career Pathing After 60 Episode 14" at bounding box center [187, 107] width 87 height 10
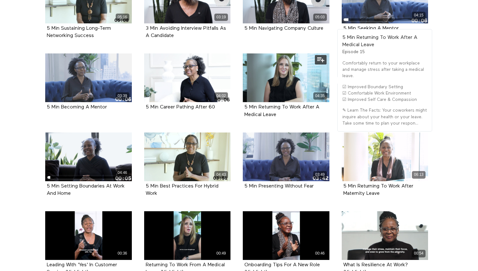
drag, startPoint x: 283, startPoint y: 103, endPoint x: 240, endPoint y: 96, distance: 43.3
click at [240, 96] on div "04:35 5 Min Returning To Work After A Medical Leave Episode 15" at bounding box center [286, 90] width 94 height 74
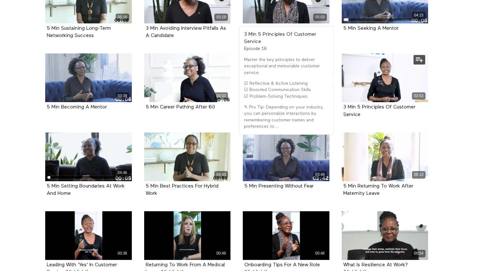
drag, startPoint x: 363, startPoint y: 103, endPoint x: 341, endPoint y: 96, distance: 22.7
click at [341, 96] on div "02:53 3 Min 5 Principles Of Customer Service Episode 16" at bounding box center [385, 90] width 94 height 74
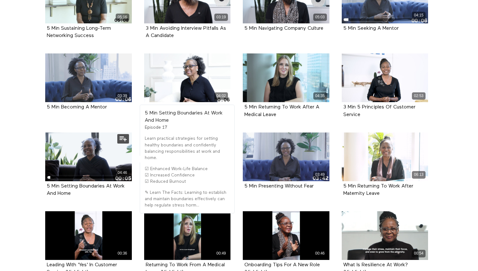
drag, startPoint x: 78, startPoint y: 180, endPoint x: 45, endPoint y: 173, distance: 33.7
click at [45, 173] on div "04:46 5 Min Setting Boundaries At Work And Home Episode 17" at bounding box center [88, 170] width 94 height 74
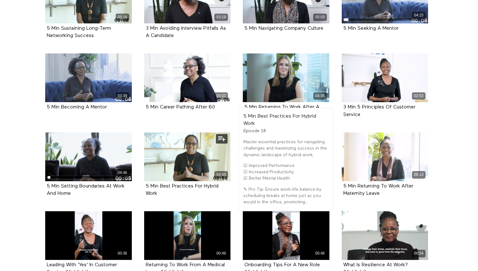
drag, startPoint x: 159, startPoint y: 181, endPoint x: 143, endPoint y: 175, distance: 17.1
click at [143, 175] on div "04:43 5 Min Best Practices For Hybrid Work Episode 18" at bounding box center [187, 170] width 94 height 74
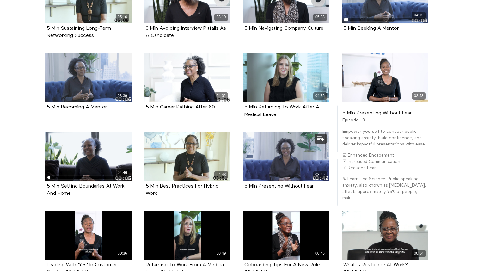
drag, startPoint x: 320, startPoint y: 174, endPoint x: 241, endPoint y: 174, distance: 78.5
click at [241, 174] on div "03:49 5 Min Presenting Without Fear Episode 19" at bounding box center [286, 166] width 94 height 67
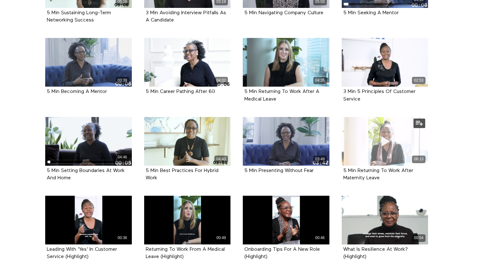
scroll to position [388, 0]
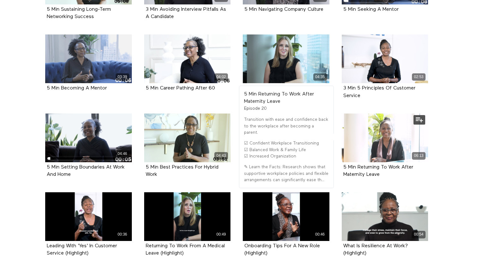
drag, startPoint x: 392, startPoint y: 163, endPoint x: 343, endPoint y: 155, distance: 49.7
click at [343, 162] on div "5 Min Returning To Work After Maternity Leave Episode 20" at bounding box center [385, 171] width 87 height 18
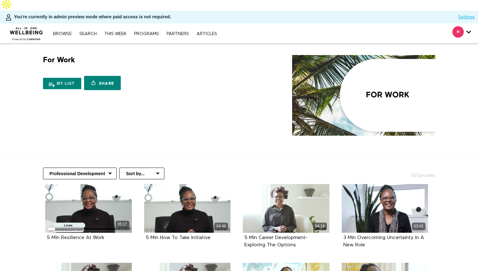
scroll to position [0, 0]
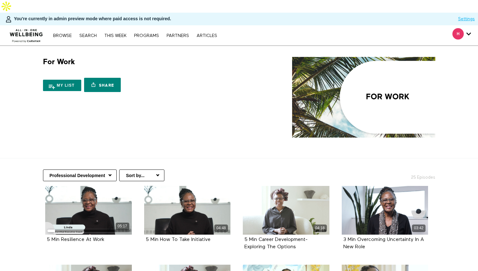
click at [75, 170] on select "Professional Development Communication At Work Mindful Moments At Work Nutritio…" at bounding box center [80, 176] width 74 height 12
select select "https://app.allinonewellbeing.com/for-work/season:2"
click at [43, 170] on select "Professional Development Communication At Work Mindful Moments At Work Nutritio…" at bounding box center [80, 176] width 74 height 12
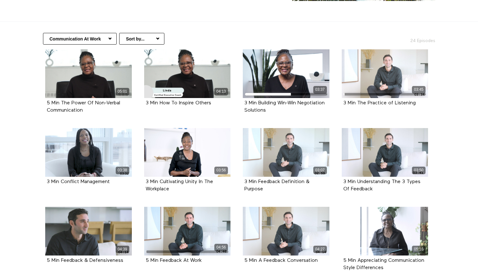
scroll to position [123, 0]
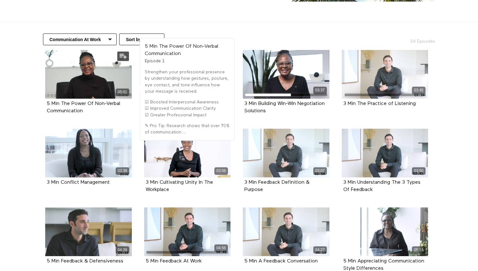
drag, startPoint x: 87, startPoint y: 110, endPoint x: 49, endPoint y: 100, distance: 39.1
click at [49, 100] on div "5 Min The Power Of Non-Verbal Communication" at bounding box center [89, 107] width 84 height 15
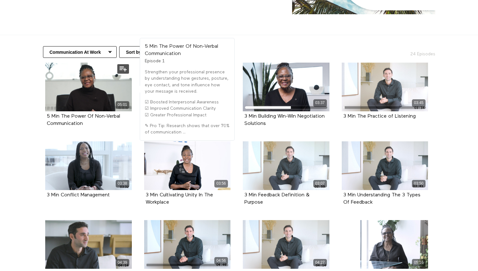
drag, startPoint x: 88, startPoint y: 113, endPoint x: 43, endPoint y: 105, distance: 46.2
click at [43, 105] on div "05:01 5 Min The Power Of Non-Verbal Communication Episode 1" at bounding box center [88, 100] width 94 height 74
copy strong "5 Min The Power Of Non-Verbal Communication"
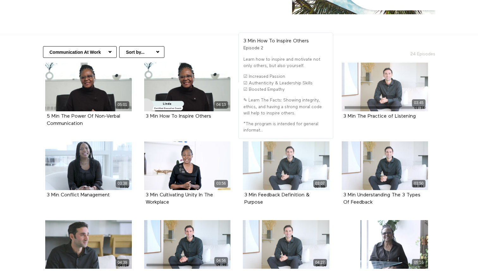
drag, startPoint x: 222, startPoint y: 103, endPoint x: 139, endPoint y: 104, distance: 83.2
click at [139, 104] on li "04:13 3 Min How To Inspire Others Episode 2" at bounding box center [187, 99] width 99 height 72
copy strong "3 Min How To Inspire Others"
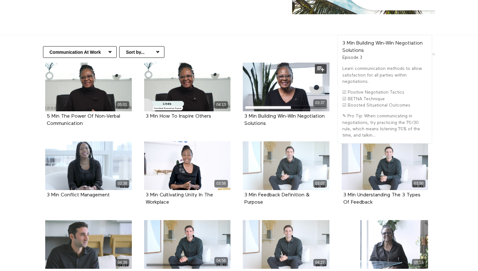
drag, startPoint x: 270, startPoint y: 113, endPoint x: 243, endPoint y: 105, distance: 28.2
click at [243, 105] on div "03:37 3 Min Building Win-Win Negotiation Solutions Episode 3" at bounding box center [286, 100] width 94 height 74
copy strong "3 Min Building Win-Win Negotiation Solutions"
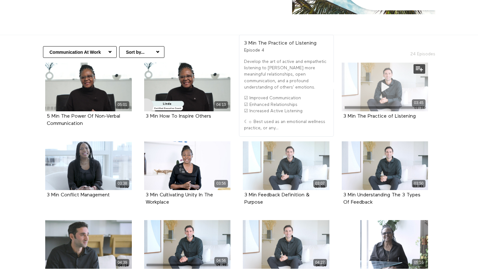
drag, startPoint x: 420, startPoint y: 107, endPoint x: 345, endPoint y: 96, distance: 75.7
click at [344, 111] on div "3 Min The Practice of Listening Episode 4" at bounding box center [385, 116] width 87 height 10
copy strong "3 Min The Practice of Listening"
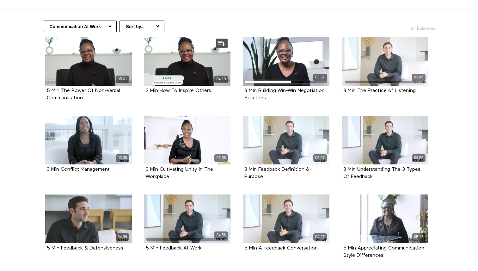
scroll to position [154, 0]
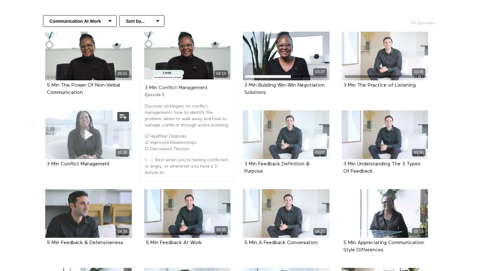
drag, startPoint x: 113, startPoint y: 150, endPoint x: 47, endPoint y: 145, distance: 66.3
click at [47, 145] on div "03:38 3 Min Conflict Management Episode 5" at bounding box center [88, 143] width 94 height 67
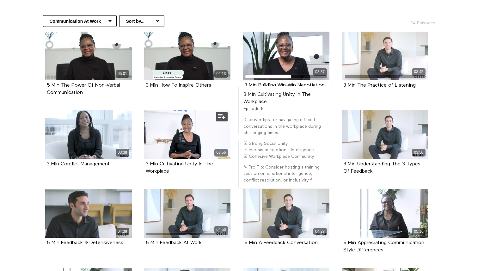
drag, startPoint x: 176, startPoint y: 161, endPoint x: 145, endPoint y: 151, distance: 32.7
click at [145, 159] on div "3 Min Cultivating Unity In The Workplace Episode 6" at bounding box center [187, 168] width 87 height 18
copy strong "3 Min Cultivating Unity In The Workplace"
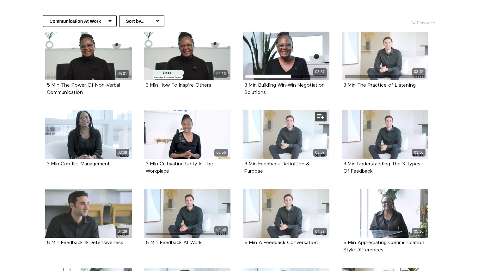
drag, startPoint x: 269, startPoint y: 160, endPoint x: 243, endPoint y: 151, distance: 27.2
click at [243, 159] on div "3 Min Feedback Definition & Purpose Episode 7" at bounding box center [286, 168] width 87 height 18
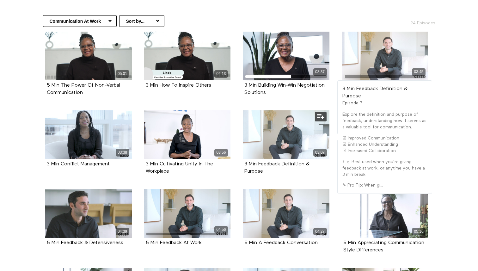
copy strong "3 Min Feedback Definition & Purpose"
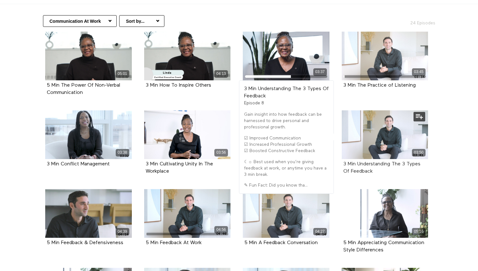
drag, startPoint x: 378, startPoint y: 158, endPoint x: 344, endPoint y: 152, distance: 34.6
click at [344, 161] on div "3 Min Understanding The 3 Types Of Feedback" at bounding box center [386, 168] width 84 height 15
copy strong "3 Min Understanding The 3 Types Of Feedback"
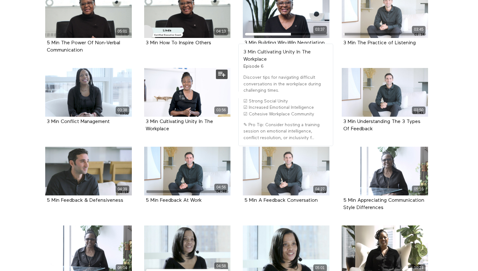
scroll to position [198, 0]
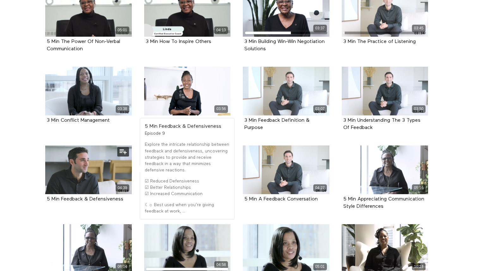
drag, startPoint x: 125, startPoint y: 184, endPoint x: 67, endPoint y: 182, distance: 58.0
click at [67, 194] on div "5 Min Feedback & Defensiveness Episode 9" at bounding box center [88, 199] width 87 height 10
copy strong "5 Min Feedback & Defensiveness"
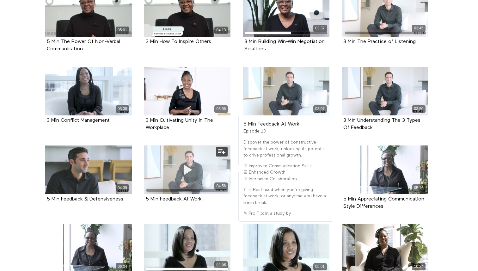
drag, startPoint x: 205, startPoint y: 186, endPoint x: 168, endPoint y: 180, distance: 37.8
click at [168, 180] on div "04:56 5 Min Feedback At Work Episode 10" at bounding box center [187, 179] width 94 height 67
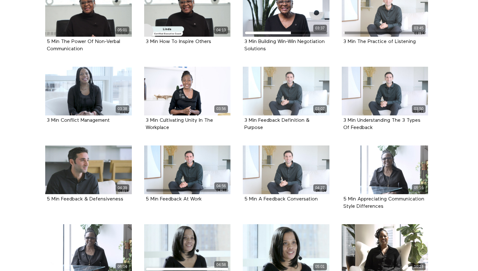
click at [177, 202] on li "04:56 5 Min Feedback At Work Episode 10" at bounding box center [187, 182] width 99 height 72
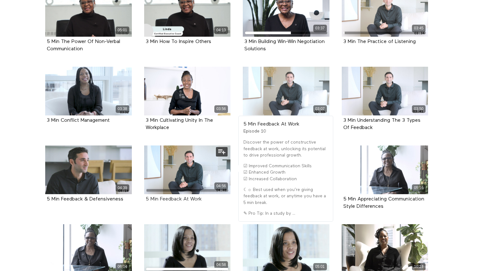
drag, startPoint x: 204, startPoint y: 188, endPoint x: 163, endPoint y: 186, distance: 40.9
click at [163, 196] on div "5 Min Feedback At Work" at bounding box center [188, 199] width 84 height 7
click at [197, 196] on div "04:56 5 Min Feedback At Work Episode 10" at bounding box center [187, 179] width 94 height 67
drag, startPoint x: 204, startPoint y: 187, endPoint x: 143, endPoint y: 188, distance: 61.1
click at [143, 188] on div "04:56 5 Min Feedback At Work Episode 10" at bounding box center [187, 179] width 94 height 67
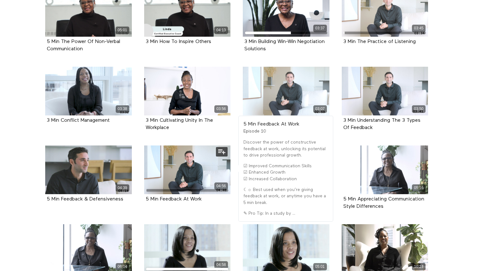
copy strong "5 Min Feedback At Work"
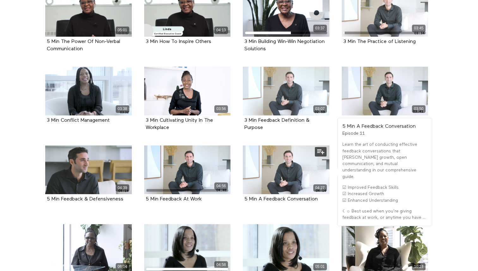
drag, startPoint x: 326, startPoint y: 188, endPoint x: 241, endPoint y: 188, distance: 84.5
click at [241, 188] on div "04:27 5 Min A Feedback Conversation Episode 11" at bounding box center [286, 179] width 94 height 67
copy strong "5 Min A Feedback Conversation"
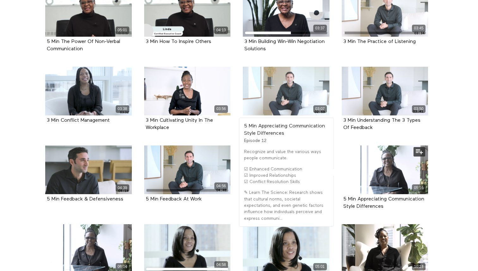
drag, startPoint x: 387, startPoint y: 194, endPoint x: 340, endPoint y: 187, distance: 47.9
click at [340, 187] on div "05:16 5 Min Appreciating Communication Style Differences Episode 12" at bounding box center [385, 183] width 94 height 74
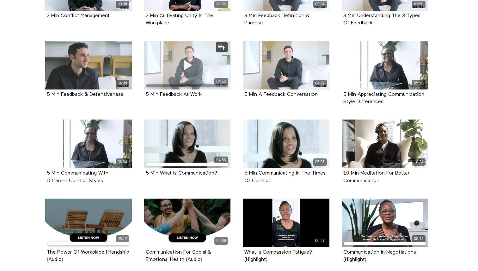
scroll to position [308, 0]
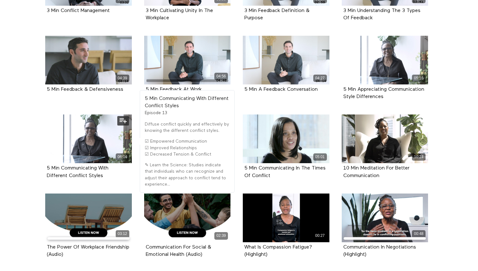
drag, startPoint x: 108, startPoint y: 161, endPoint x: 61, endPoint y: 152, distance: 47.5
click at [61, 163] on div "5 Min Communicating With Different Conflict Styles Episode 13" at bounding box center [88, 172] width 87 height 18
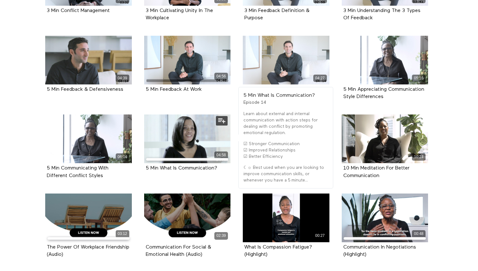
drag, startPoint x: 225, startPoint y: 154, endPoint x: 141, endPoint y: 154, distance: 83.8
click at [141, 154] on div "04:58 5 Min What Is Communication? Episode 14" at bounding box center [187, 148] width 94 height 67
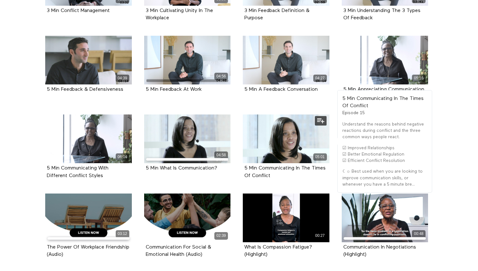
drag, startPoint x: 274, startPoint y: 161, endPoint x: 243, endPoint y: 155, distance: 32.2
click at [243, 155] on div "05:01 5 Min Communicating In The Times Of Conflict Episode 15" at bounding box center [286, 152] width 94 height 74
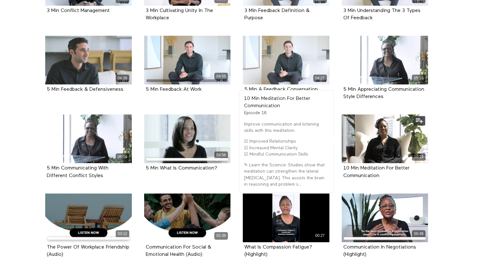
drag, startPoint x: 382, startPoint y: 162, endPoint x: 340, endPoint y: 155, distance: 42.7
click at [340, 155] on div "10:24 10 Min Meditation For Better Communication Episode 16" at bounding box center [385, 152] width 94 height 74
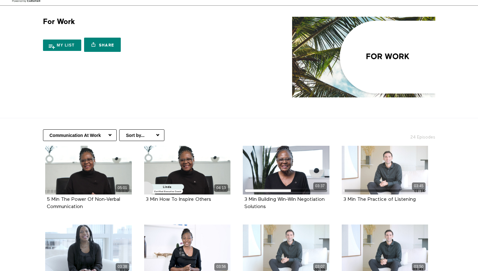
scroll to position [0, 0]
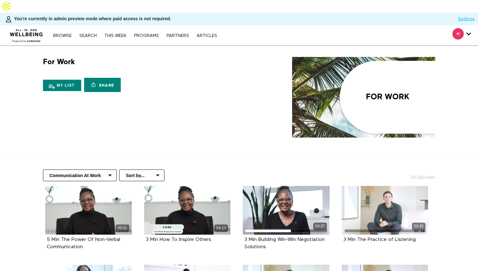
click at [102, 170] on select "Professional Development Communication At Work Mindful Moments At Work Nutritio…" at bounding box center [80, 176] width 74 height 12
select select "[URL][DOMAIN_NAME]"
click at [43, 170] on select "Professional Development Communication At Work Mindful Moments At Work Nutritio…" at bounding box center [80, 176] width 74 height 12
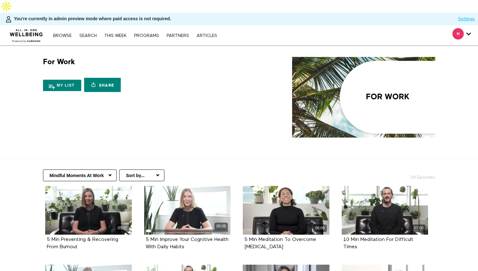
scroll to position [16, 0]
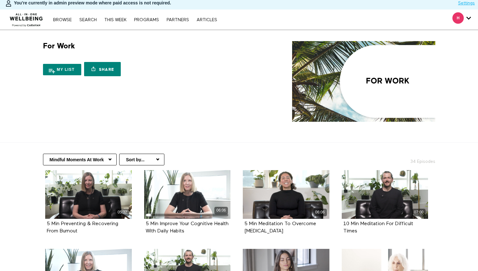
click at [113, 154] on select "Professional Development Communication At Work Mindful Moments At Work Nutritio…" at bounding box center [80, 160] width 74 height 12
select select "[URL][DOMAIN_NAME]"
click at [43, 154] on select "Professional Development Communication At Work Mindful Moments At Work Nutritio…" at bounding box center [80, 160] width 74 height 12
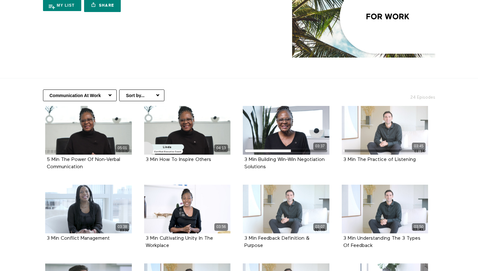
scroll to position [90, 0]
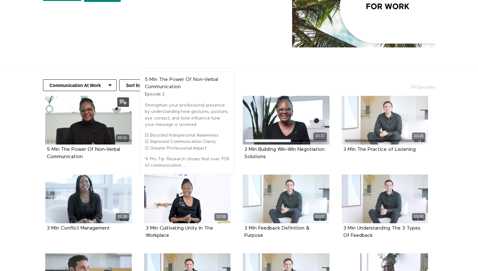
drag, startPoint x: 88, startPoint y: 141, endPoint x: 45, endPoint y: 137, distance: 43.2
click at [45, 137] on div "05:01 5 Min The Power Of Non-Verbal Communication Episode 1" at bounding box center [88, 133] width 94 height 74
copy strong "5 Min The Power Of Non-Verbal Communication"
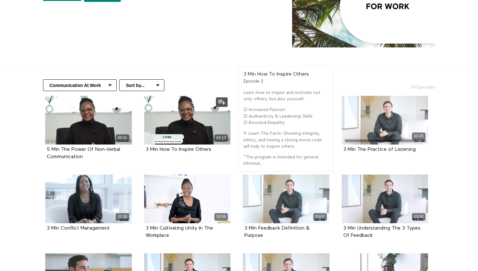
drag, startPoint x: 220, startPoint y: 139, endPoint x: 145, endPoint y: 135, distance: 74.7
click at [145, 145] on div "3 Min How To Inspire Others Episode 2" at bounding box center [187, 150] width 87 height 10
copy strong "3 Min How To Inspire Others"
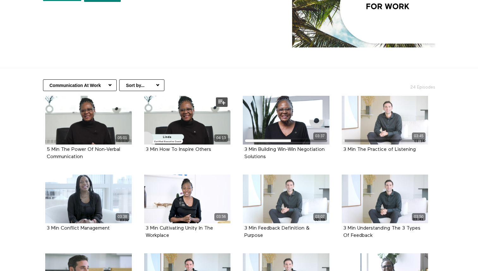
click at [143, 126] on div "04:13 3 Min How To Inspire Others Episode 2" at bounding box center [187, 129] width 94 height 67
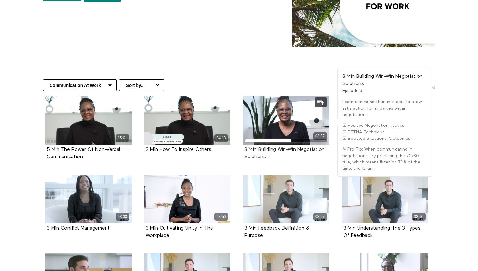
drag, startPoint x: 275, startPoint y: 143, endPoint x: 245, endPoint y: 139, distance: 30.0
click at [245, 146] on div "3 Min Building Win-Win Negotiation Solutions" at bounding box center [287, 153] width 84 height 15
copy strong "3 Min Building Win-Win Negotiation Solutions"
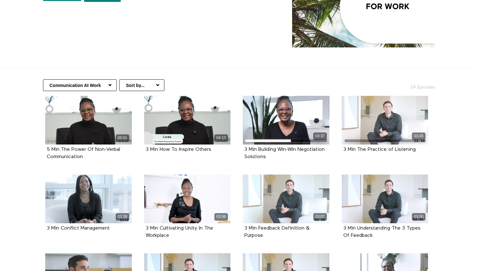
click at [105, 79] on select "Professional Development Communication At Work Mindful Moments At Work Nutritio…" at bounding box center [80, 85] width 74 height 12
select select "[URL][DOMAIN_NAME]"
click at [43, 79] on select "Professional Development Communication At Work Mindful Moments At Work Nutritio…" at bounding box center [80, 85] width 74 height 12
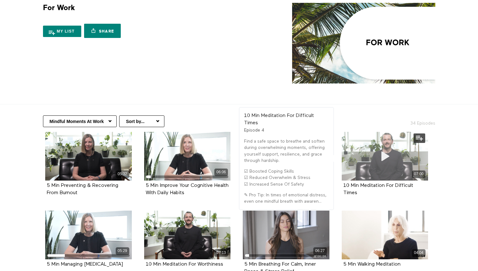
scroll to position [71, 0]
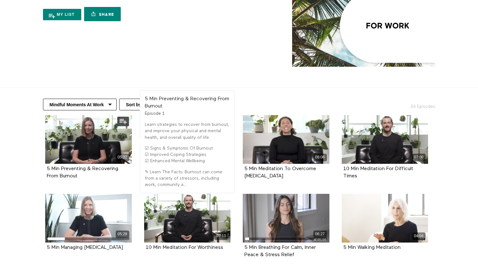
drag, startPoint x: 83, startPoint y: 163, endPoint x: 44, endPoint y: 155, distance: 39.1
click at [44, 155] on div "05:32 5 Min Preventing & Recovering From Burnout Episode 1" at bounding box center [88, 152] width 94 height 74
copy strong "5 Min Preventing & Recovering From Burnout"
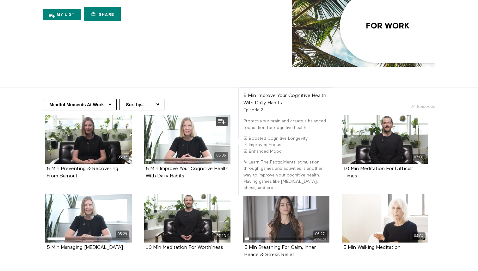
drag, startPoint x: 208, startPoint y: 165, endPoint x: 143, endPoint y: 158, distance: 65.6
click at [143, 158] on div "06:06 5 Min Improve Your Cognitive Health With Daily Habits Episode 2" at bounding box center [187, 152] width 94 height 74
copy strong "5 Min Improve Your Cognitive Health With Daily Habits"
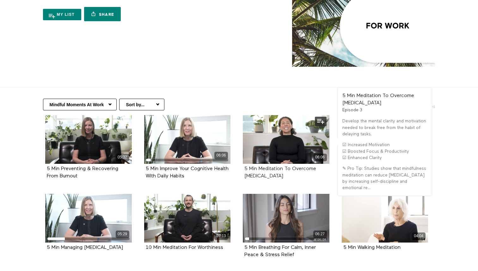
drag, startPoint x: 287, startPoint y: 163, endPoint x: 245, endPoint y: 156, distance: 42.6
click at [245, 165] on div "5 Min Meditation To Overcome [MEDICAL_DATA]" at bounding box center [287, 172] width 84 height 15
copy strong "5 Min Meditation To Overcome [MEDICAL_DATA]"
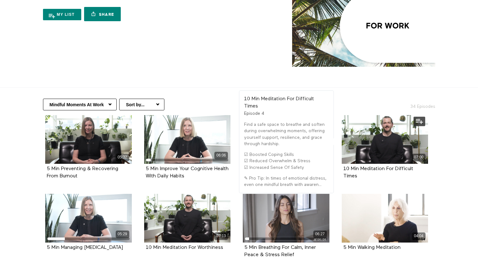
drag, startPoint x: 360, startPoint y: 164, endPoint x: 343, endPoint y: 158, distance: 18.4
click at [343, 164] on div "10 Min Meditation For Difficult Times Episode 4" at bounding box center [385, 173] width 87 height 18
copy strong "10 Min Meditation For Difficult Times"
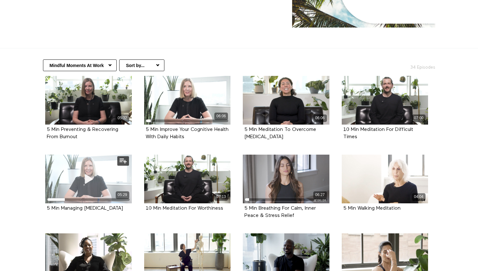
scroll to position [114, 0]
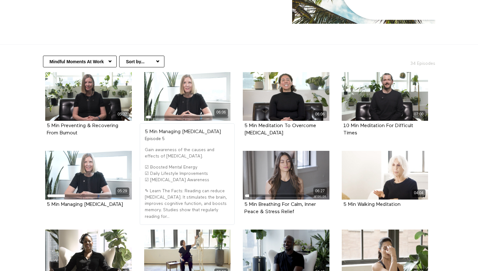
drag, startPoint x: 109, startPoint y: 195, endPoint x: 41, endPoint y: 191, distance: 68.8
click at [41, 191] on li "05:29 5 Min Managing [MEDICAL_DATA] Episode 5" at bounding box center [88, 187] width 99 height 72
copy strong "5 Min Managing [MEDICAL_DATA]"
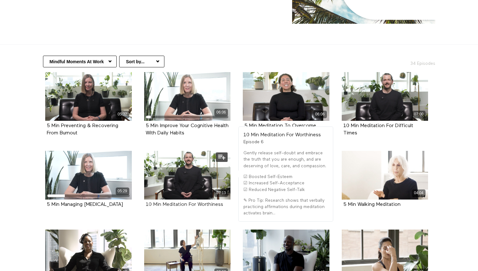
drag, startPoint x: 227, startPoint y: 191, endPoint x: 151, endPoint y: 190, distance: 76.6
click at [151, 201] on div "10 Min Meditation For Worthiness" at bounding box center [188, 204] width 84 height 7
click at [136, 193] on li "05:29 5 Min Managing [MEDICAL_DATA] Episode 5" at bounding box center [88, 187] width 99 height 72
drag, startPoint x: 227, startPoint y: 190, endPoint x: 143, endPoint y: 191, distance: 83.5
click at [143, 191] on div "07:13 10 Min Meditation For Worthiness Episode 6" at bounding box center [187, 184] width 94 height 67
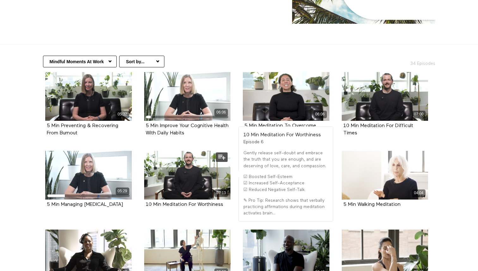
copy strong "10 Min Meditation For Worthiness"
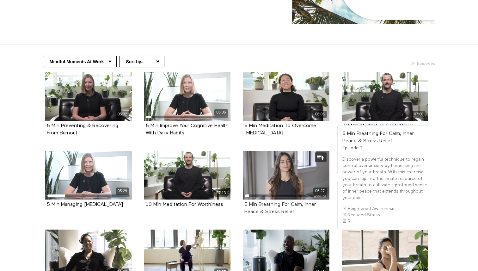
drag, startPoint x: 295, startPoint y: 199, endPoint x: 245, endPoint y: 191, distance: 50.3
click at [245, 201] on div "5 Min Breathing For Calm, Inner Peace & Stress Relief" at bounding box center [287, 208] width 84 height 15
copy strong "5 Min Breathing For Calm, Inner Peace & Stress Relief"
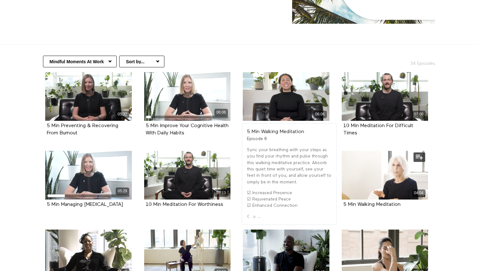
drag, startPoint x: 407, startPoint y: 193, endPoint x: 343, endPoint y: 191, distance: 63.9
click at [343, 200] on div "5 Min Walking Meditation Episode 8" at bounding box center [385, 205] width 87 height 10
copy strong "5 Min Walking Meditation"
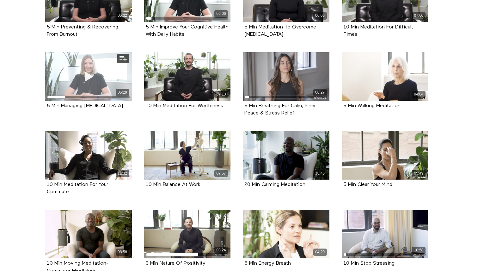
scroll to position [215, 0]
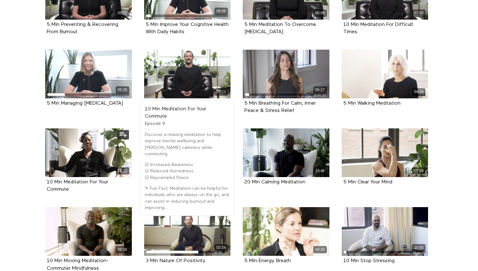
drag, startPoint x: 76, startPoint y: 175, endPoint x: 46, endPoint y: 169, distance: 31.4
click at [46, 177] on div "10 Min Meditation For Your Commute Episode 9" at bounding box center [88, 186] width 87 height 18
copy strong "10 Min Meditation For Your Commute"
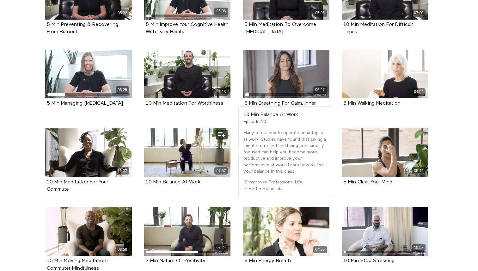
drag, startPoint x: 207, startPoint y: 169, endPoint x: 146, endPoint y: 167, distance: 60.8
click at [146, 179] on div "10 Min Balance At Work" at bounding box center [188, 182] width 84 height 7
copy strong "10 Min Balance At Work"
